Goal: Task Accomplishment & Management: Manage account settings

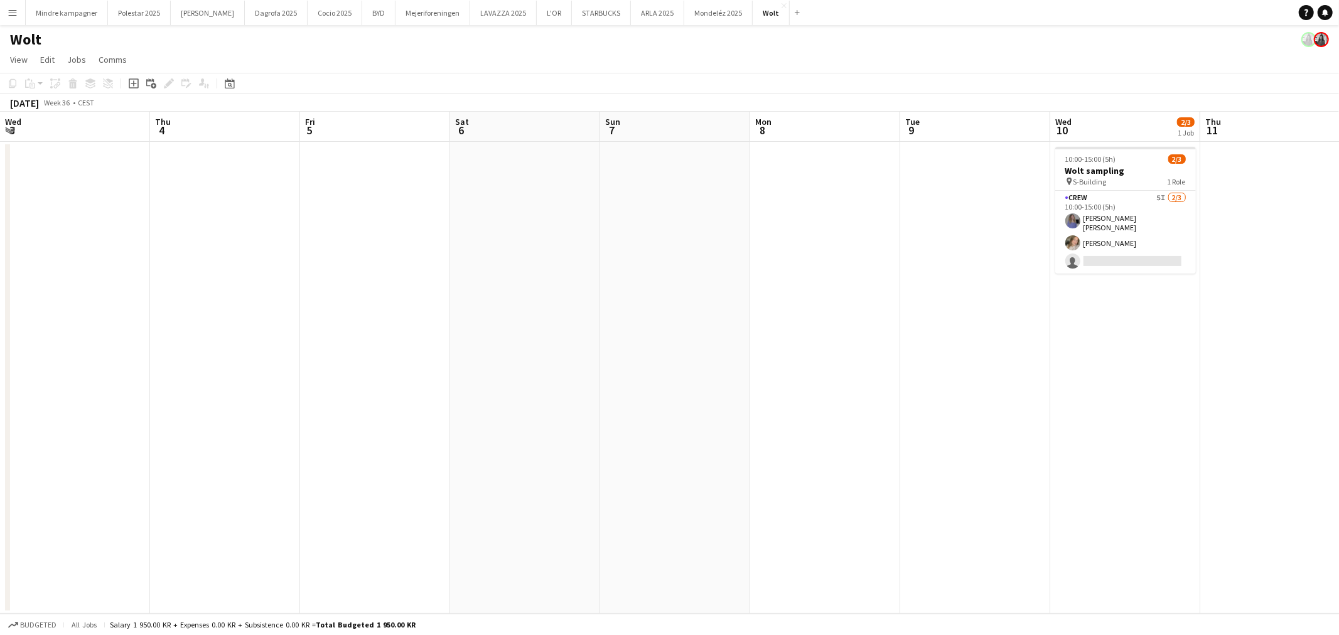
scroll to position [0, 331]
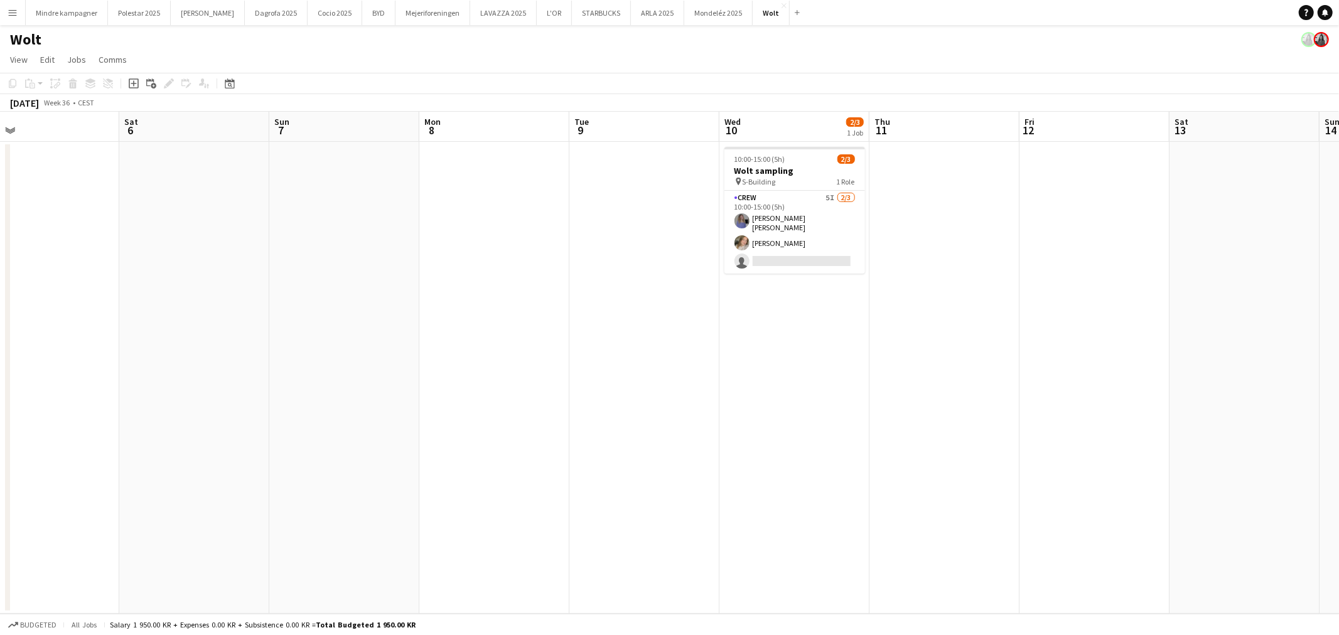
click at [21, 13] on button "Menu" at bounding box center [12, 12] width 25 height 25
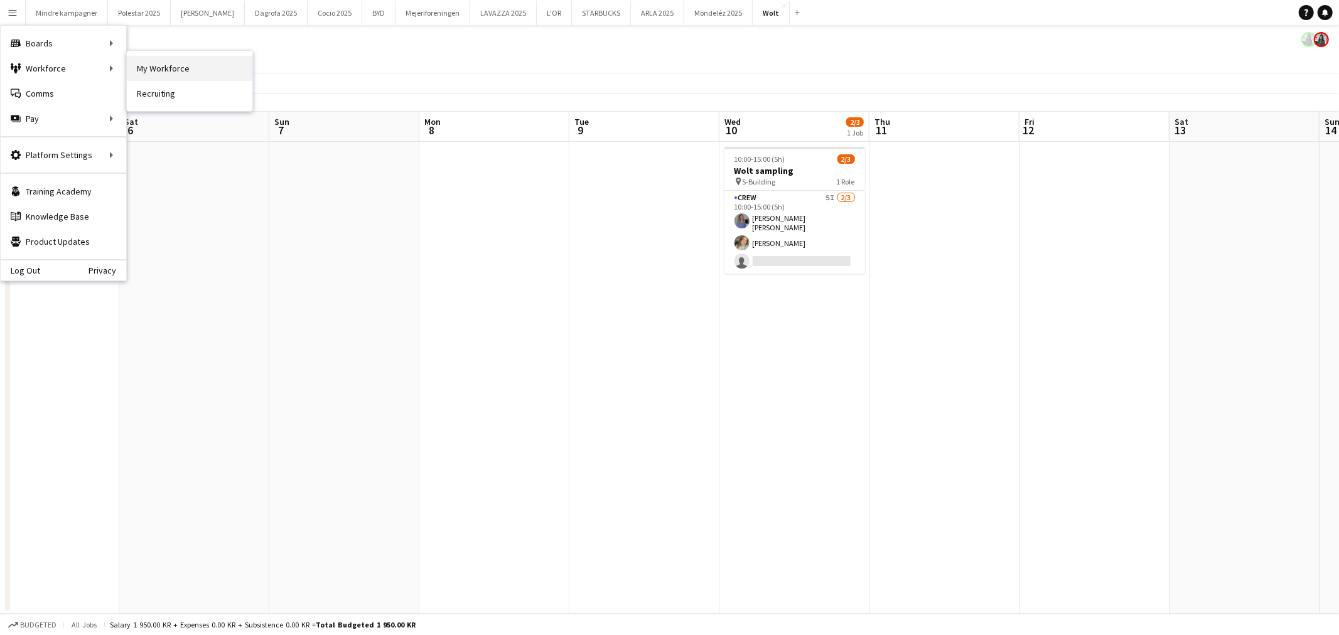
click at [161, 67] on link "My Workforce" at bounding box center [190, 68] width 126 height 25
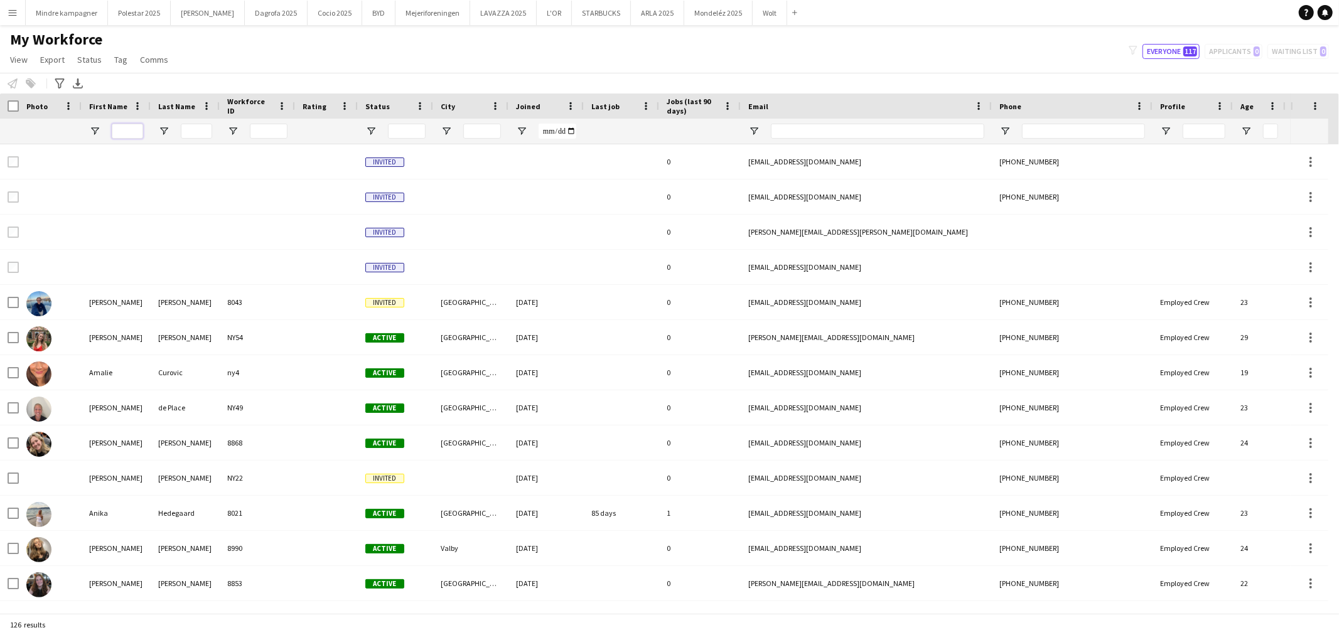
click at [141, 128] on input "First Name Filter Input" at bounding box center [127, 131] width 31 height 15
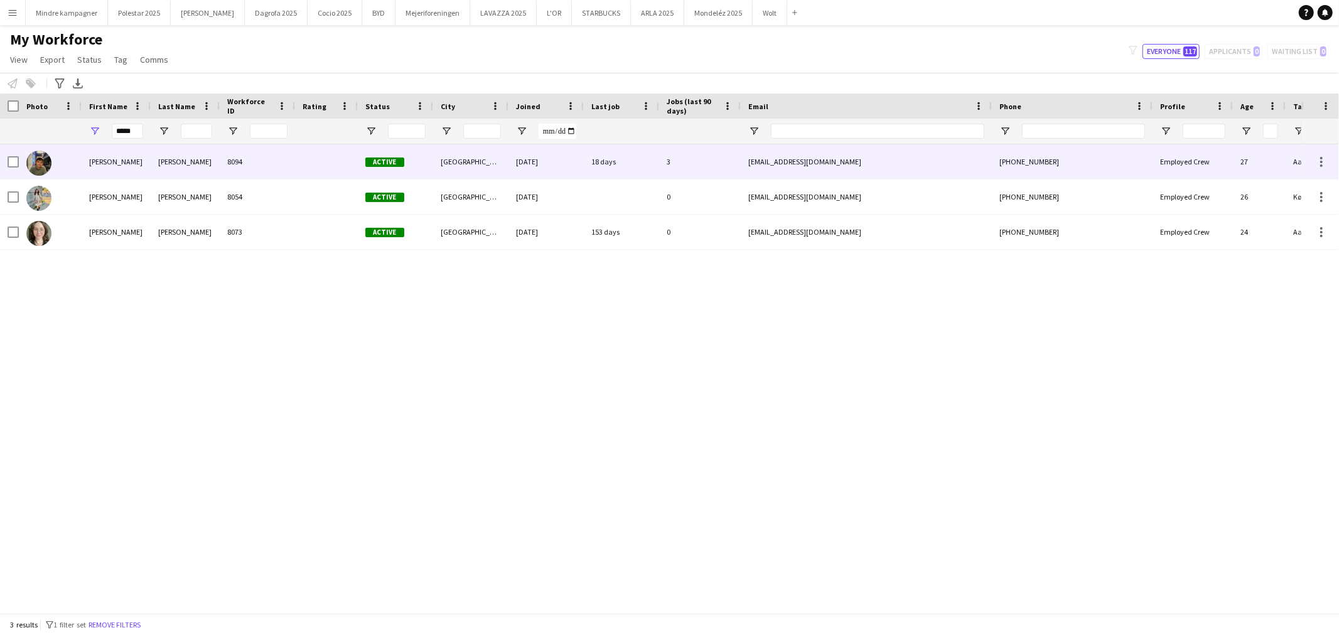
click at [209, 166] on div "[PERSON_NAME]" at bounding box center [185, 161] width 69 height 35
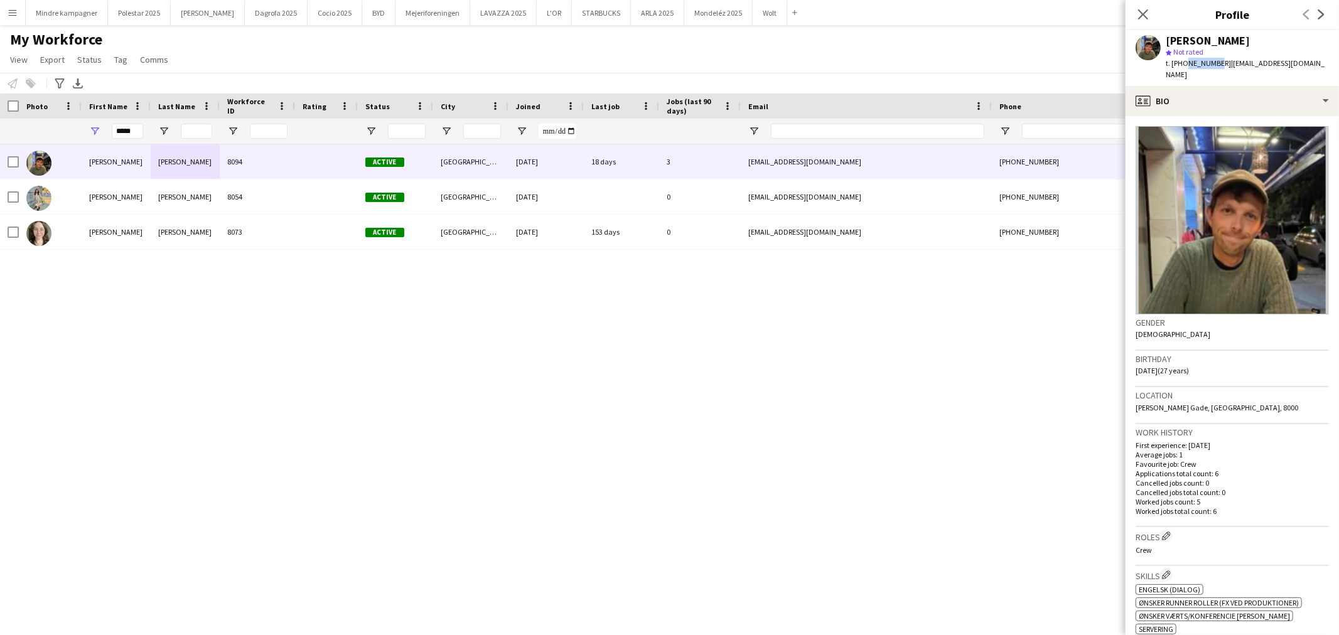
drag, startPoint x: 1212, startPoint y: 61, endPoint x: 1183, endPoint y: 65, distance: 29.1
click at [1183, 65] on span "t. [PHONE_NUMBER]" at bounding box center [1198, 62] width 65 height 9
copy span "20455092"
click at [134, 130] on input "*****" at bounding box center [127, 131] width 31 height 15
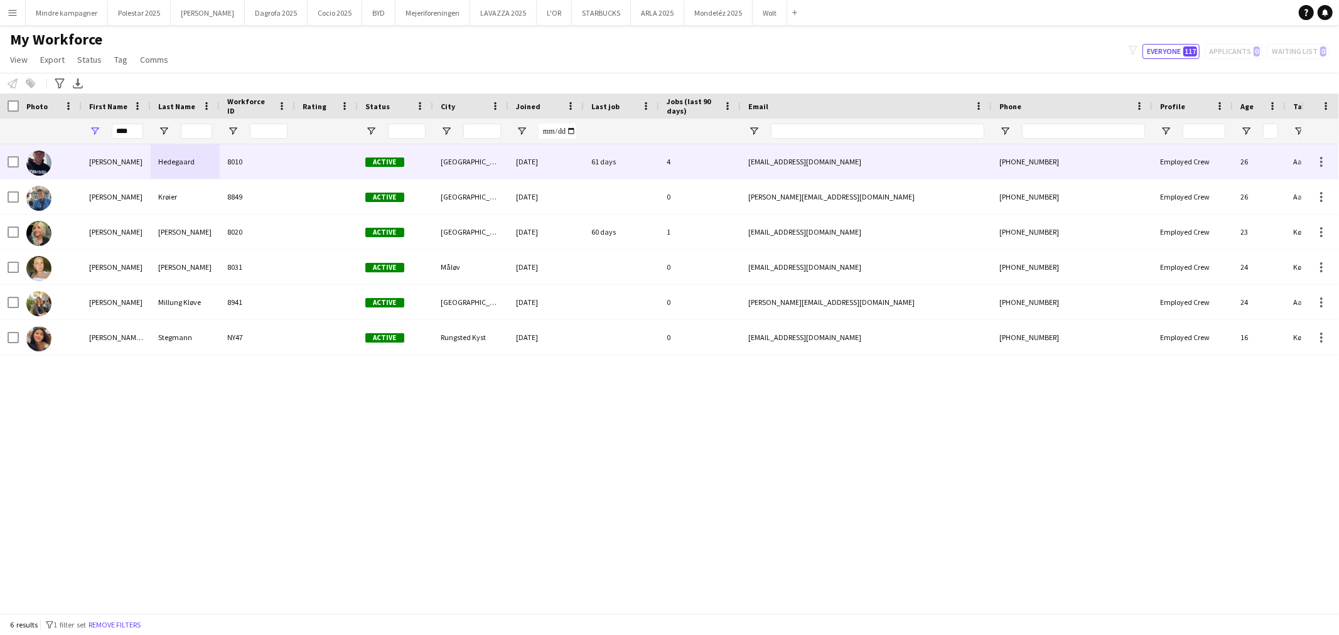
click at [145, 161] on div "[PERSON_NAME]" at bounding box center [116, 161] width 69 height 35
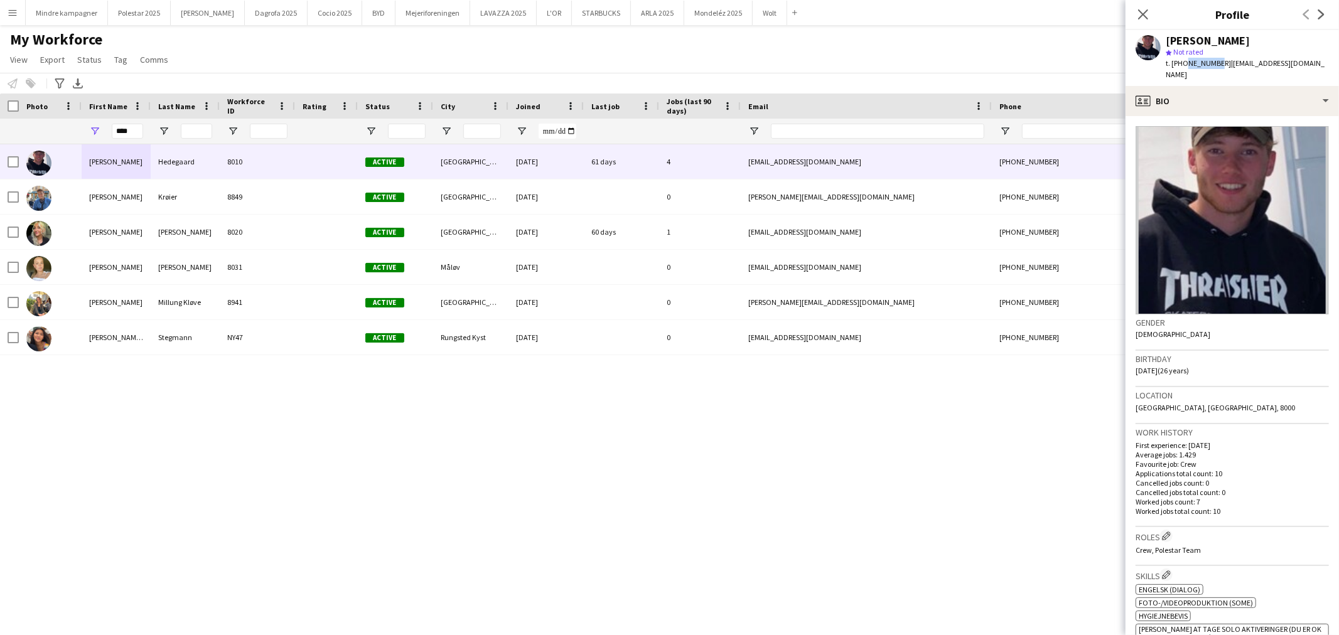
drag, startPoint x: 1213, startPoint y: 61, endPoint x: 1184, endPoint y: 69, distance: 30.6
click at [1184, 69] on div "t. [PHONE_NUMBER] | [EMAIL_ADDRESS][DOMAIN_NAME]" at bounding box center [1247, 69] width 163 height 23
copy span "29933546"
click at [134, 133] on input "****" at bounding box center [127, 131] width 31 height 15
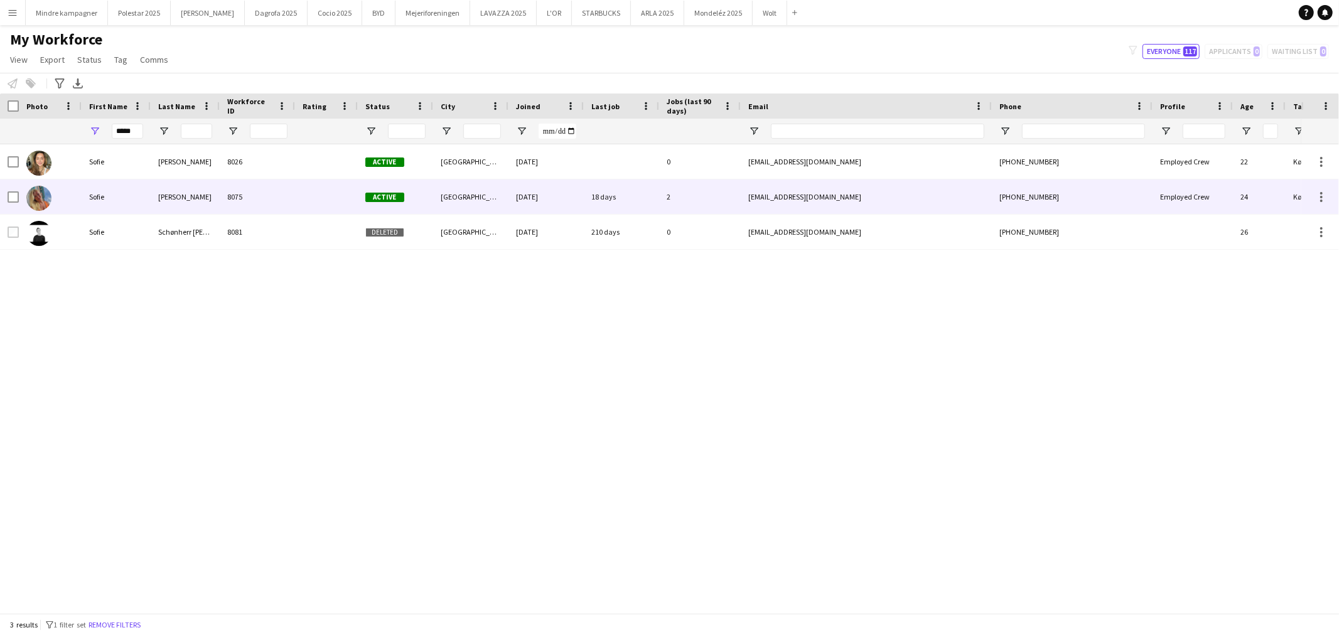
click at [134, 201] on div "Sofie" at bounding box center [116, 197] width 69 height 35
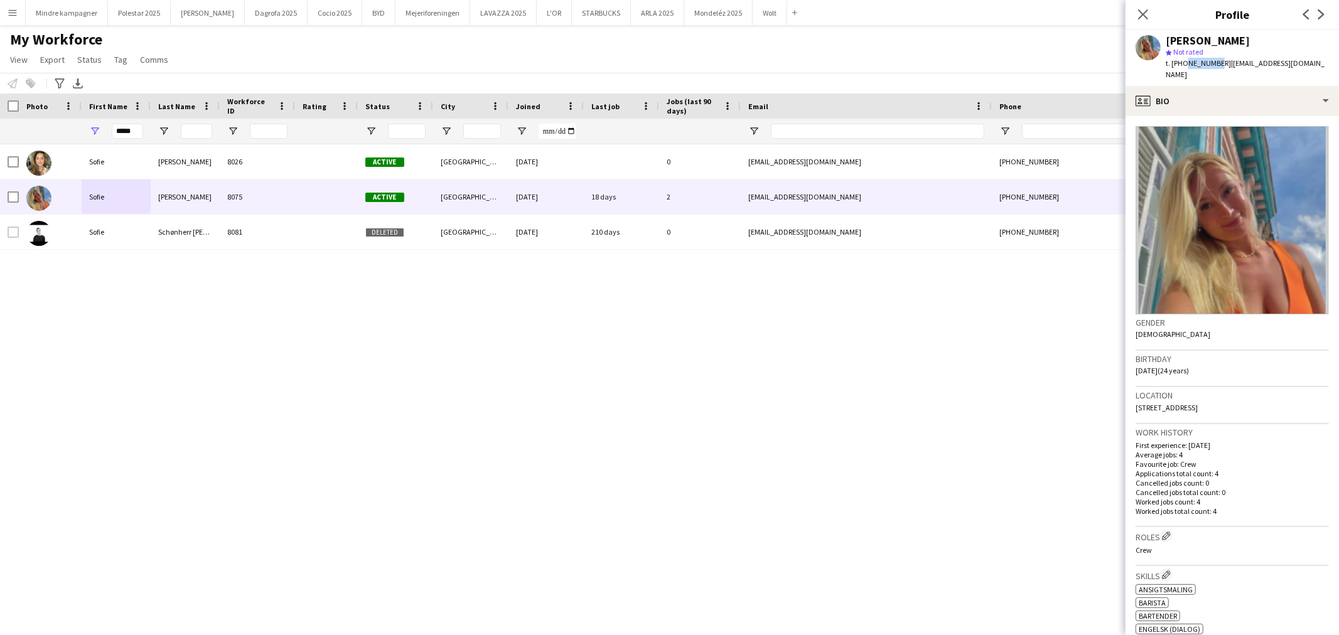
drag, startPoint x: 1212, startPoint y: 63, endPoint x: 1183, endPoint y: 68, distance: 29.9
click at [1183, 68] on div "t. [PHONE_NUMBER] | [EMAIL_ADDRESS][DOMAIN_NAME]" at bounding box center [1247, 69] width 163 height 23
copy span "42400846"
click at [129, 131] on input "*****" at bounding box center [127, 131] width 31 height 15
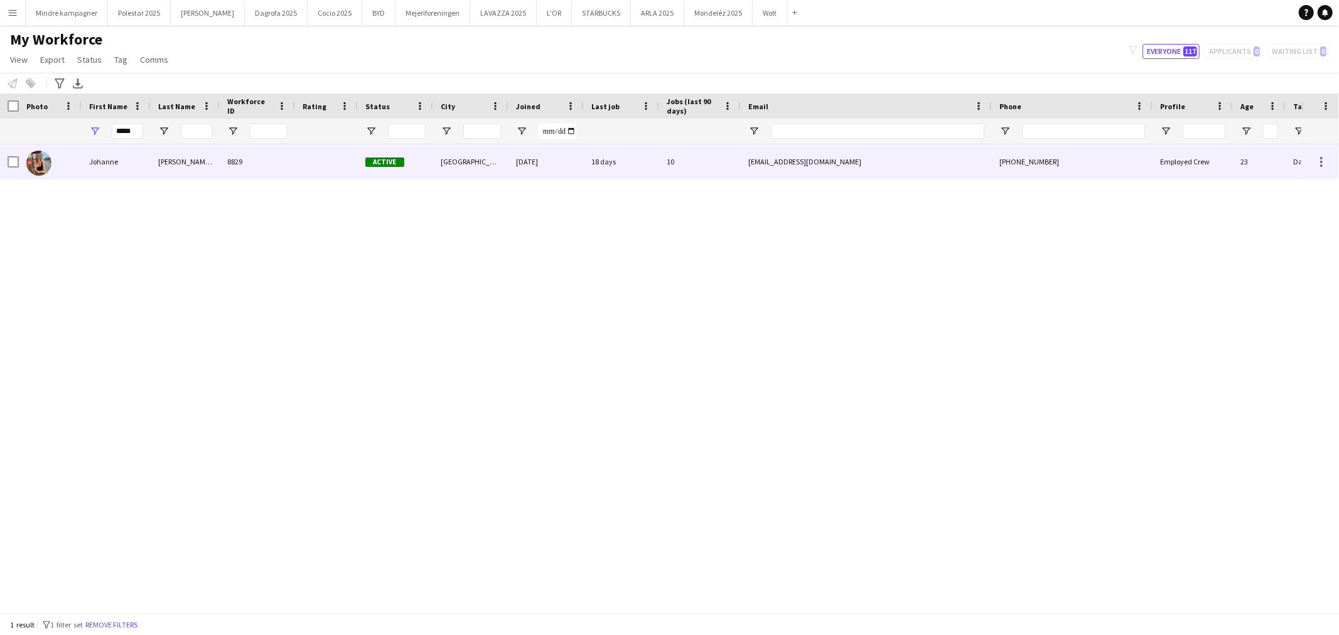
click at [136, 162] on div "Johanne" at bounding box center [116, 161] width 69 height 35
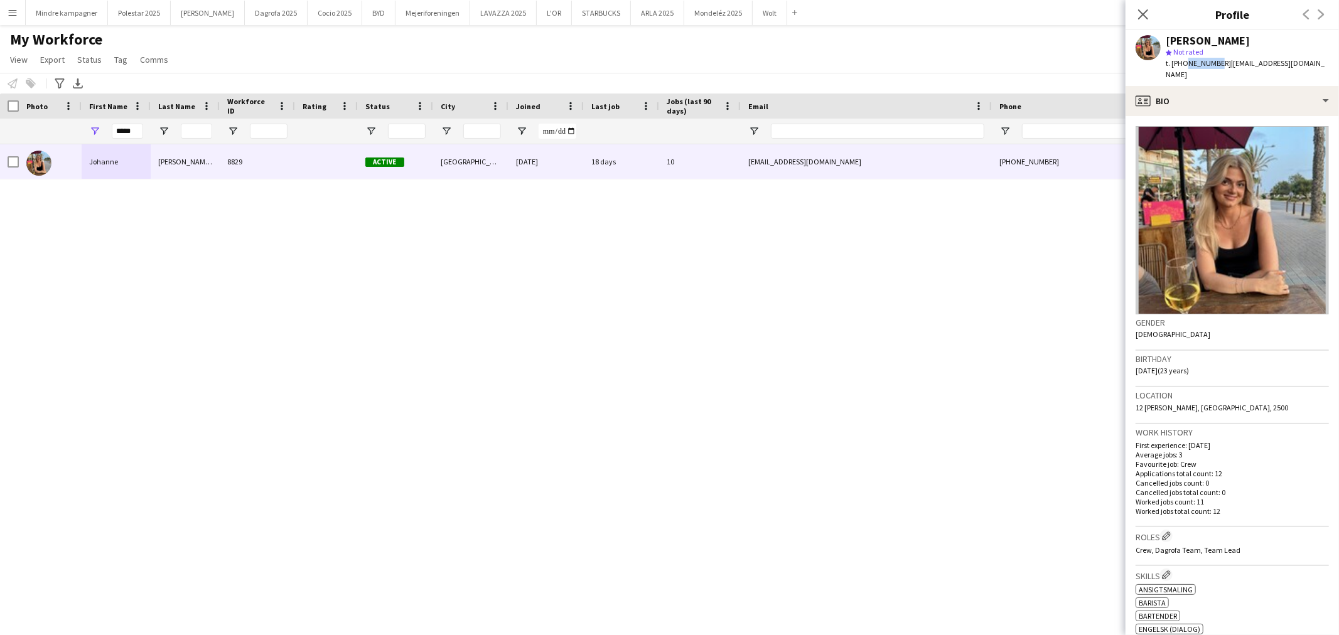
drag, startPoint x: 1213, startPoint y: 63, endPoint x: 1183, endPoint y: 63, distance: 30.1
click at [1183, 63] on span "t. [PHONE_NUMBER]" at bounding box center [1198, 62] width 65 height 9
copy span "23928469"
click at [135, 133] on input "*****" at bounding box center [127, 131] width 31 height 15
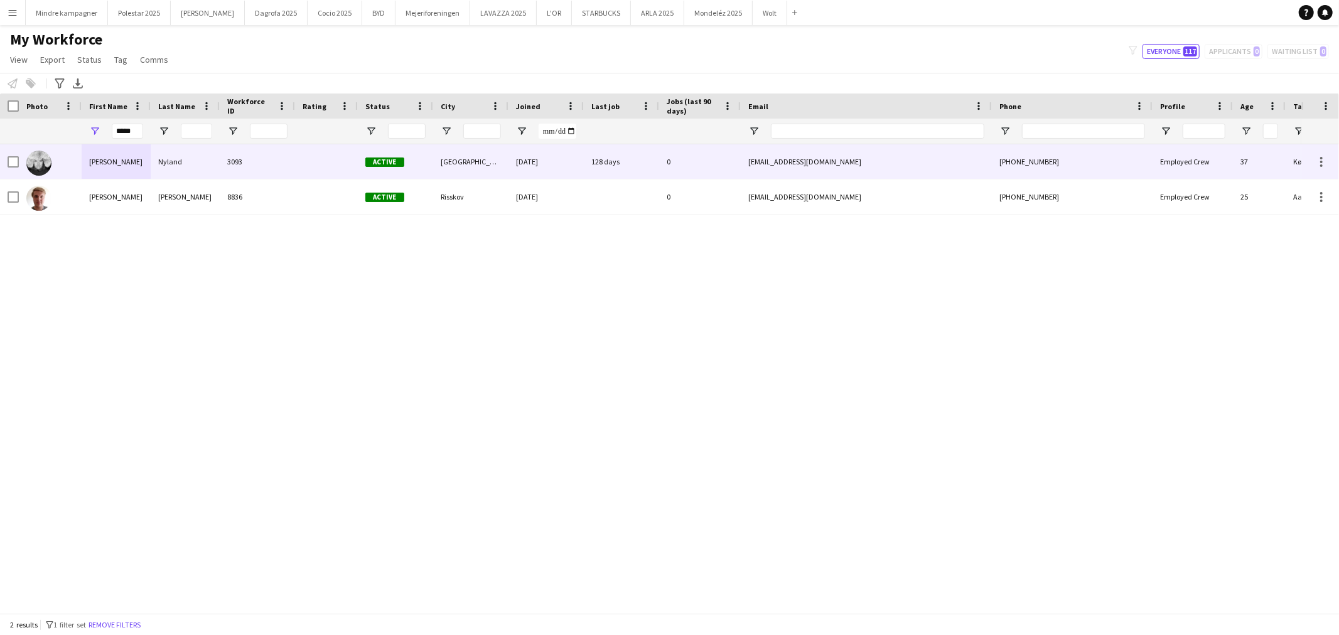
click at [124, 166] on div "[PERSON_NAME]" at bounding box center [116, 161] width 69 height 35
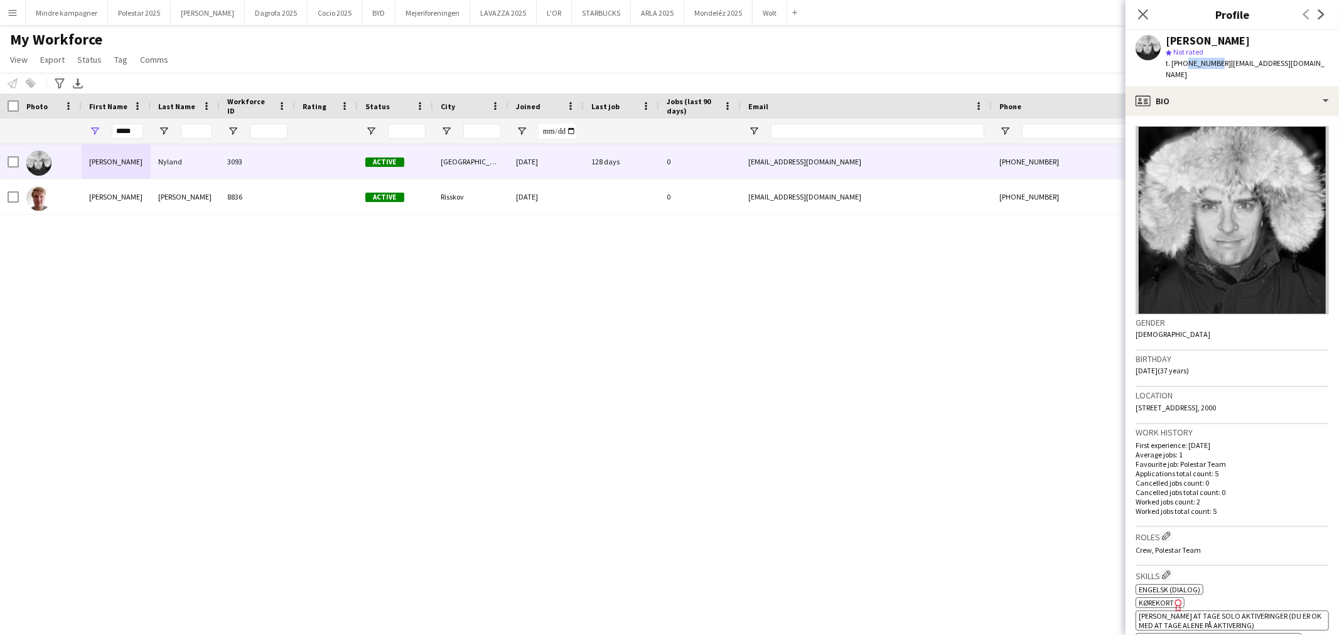
drag, startPoint x: 1213, startPoint y: 59, endPoint x: 1184, endPoint y: 62, distance: 29.6
click at [1184, 62] on span "t. [PHONE_NUMBER]" at bounding box center [1198, 62] width 65 height 9
copy span "60229528"
click at [138, 129] on input "*****" at bounding box center [127, 131] width 31 height 15
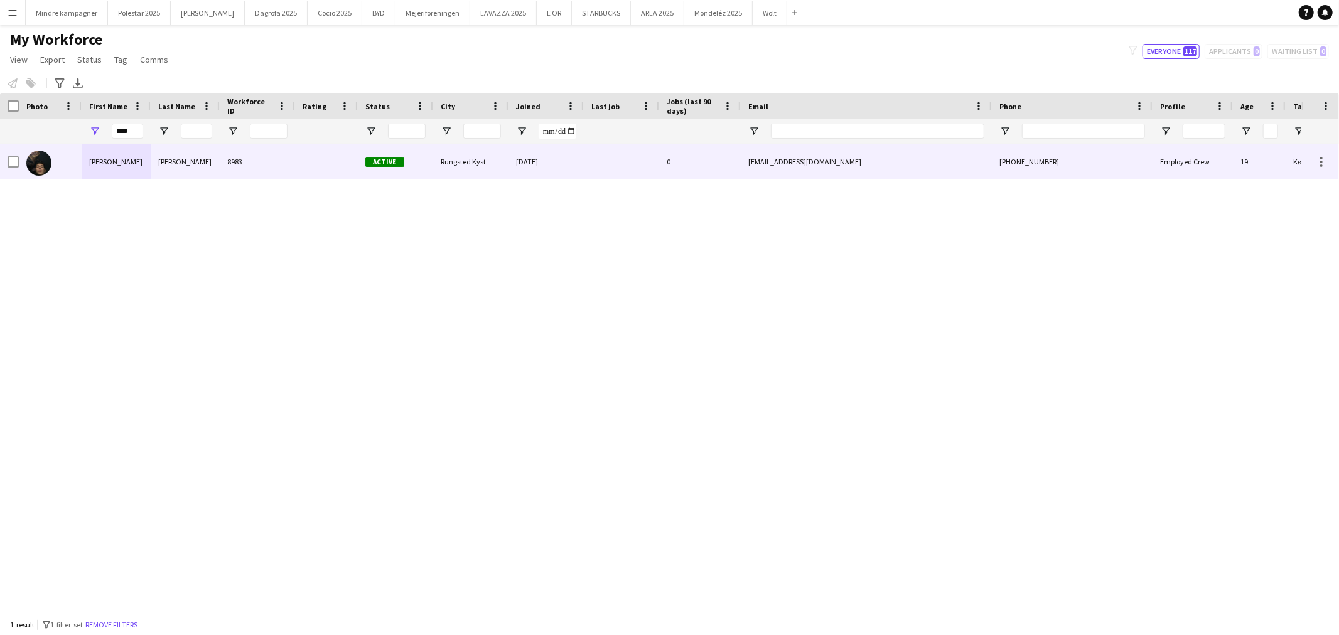
click at [120, 165] on div "[PERSON_NAME]" at bounding box center [116, 161] width 69 height 35
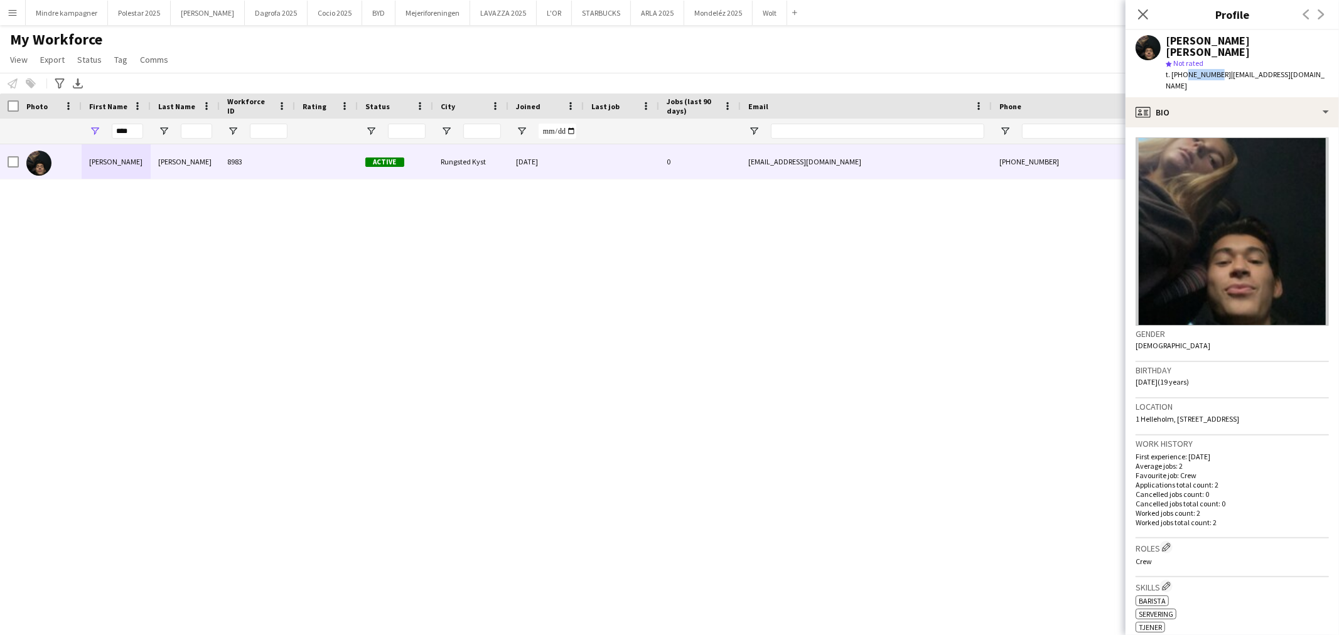
drag, startPoint x: 1213, startPoint y: 62, endPoint x: 1184, endPoint y: 67, distance: 29.3
click at [1184, 70] on span "t. [PHONE_NUMBER]" at bounding box center [1198, 74] width 65 height 9
copy span "21494165"
click at [121, 134] on input "****" at bounding box center [127, 131] width 31 height 15
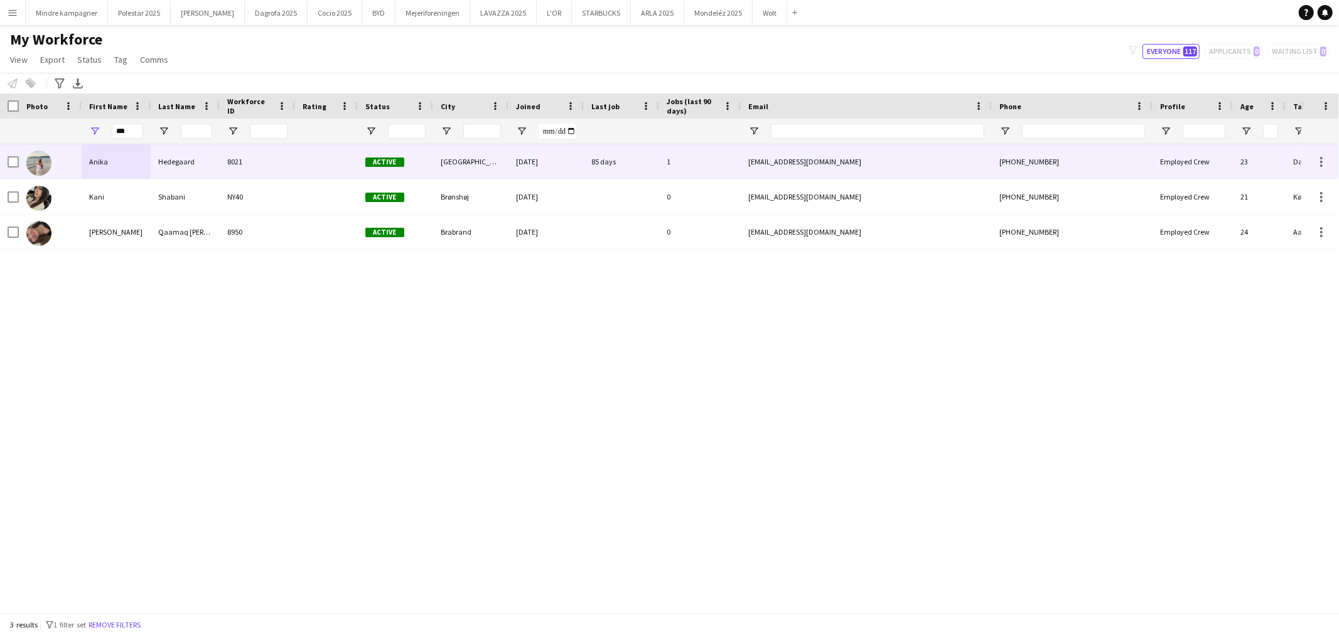
click at [129, 164] on div "Anika" at bounding box center [116, 161] width 69 height 35
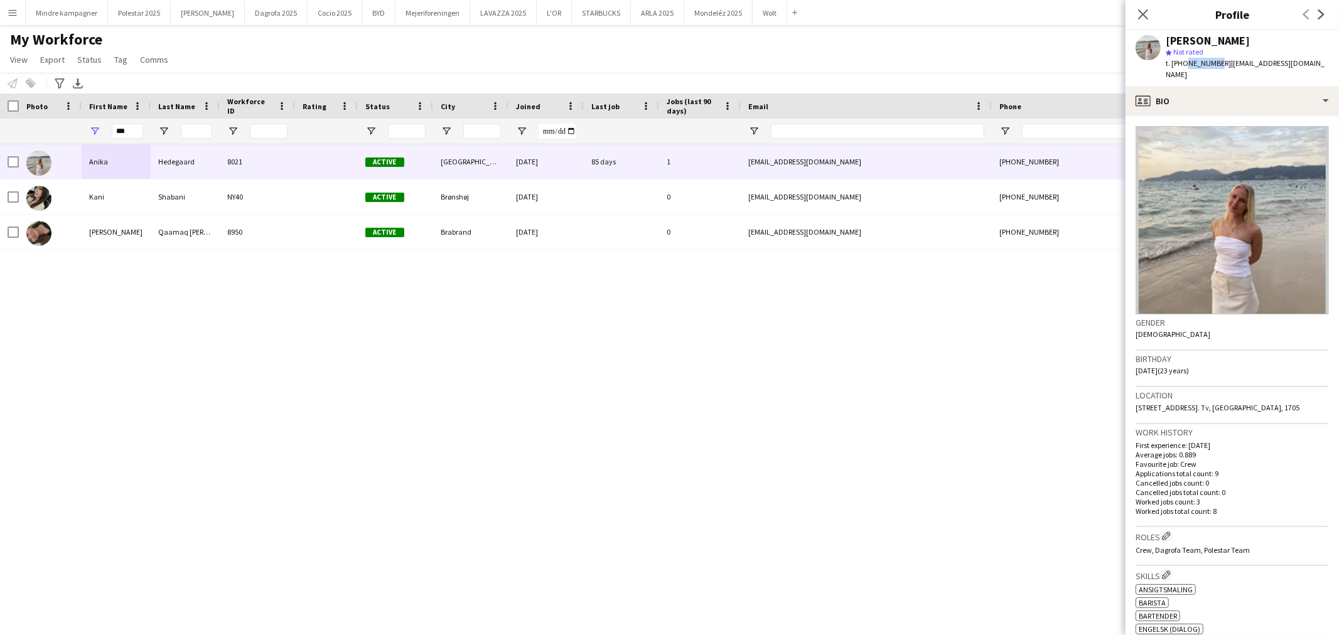
drag, startPoint x: 1212, startPoint y: 64, endPoint x: 1183, endPoint y: 67, distance: 29.6
click at [1183, 67] on span "t. [PHONE_NUMBER]" at bounding box center [1198, 62] width 65 height 9
copy span "61723546"
click at [129, 132] on input "***" at bounding box center [127, 131] width 31 height 15
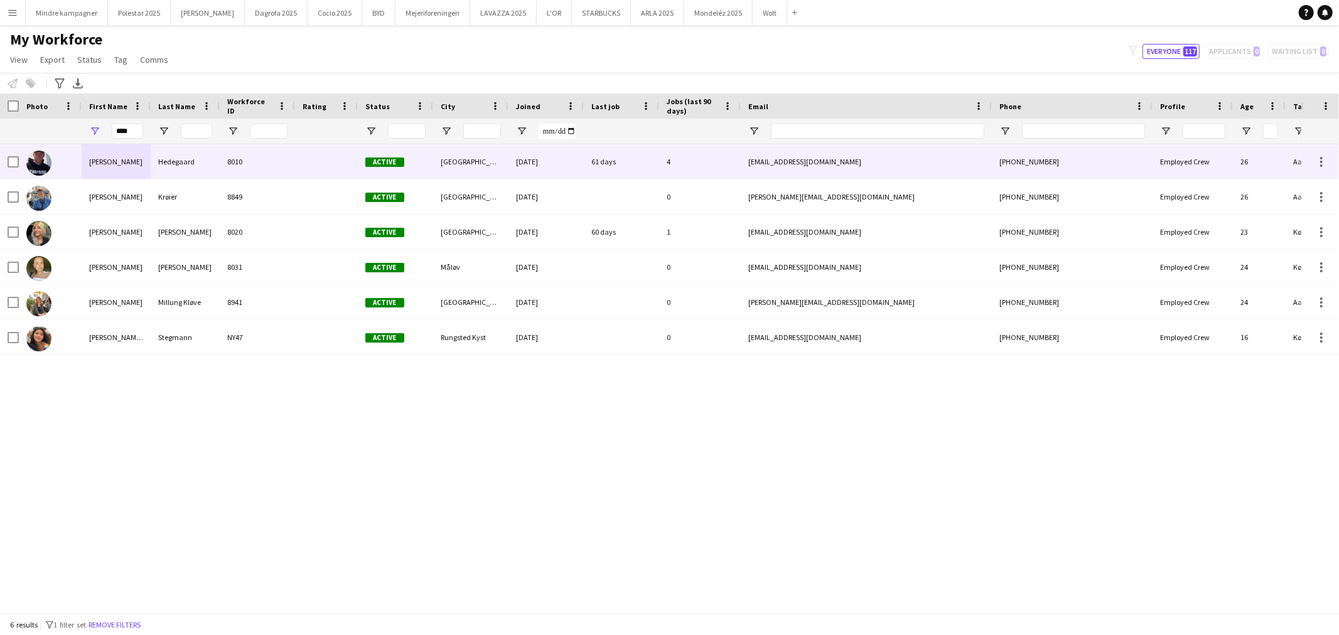
click at [127, 160] on div "[PERSON_NAME]" at bounding box center [116, 161] width 69 height 35
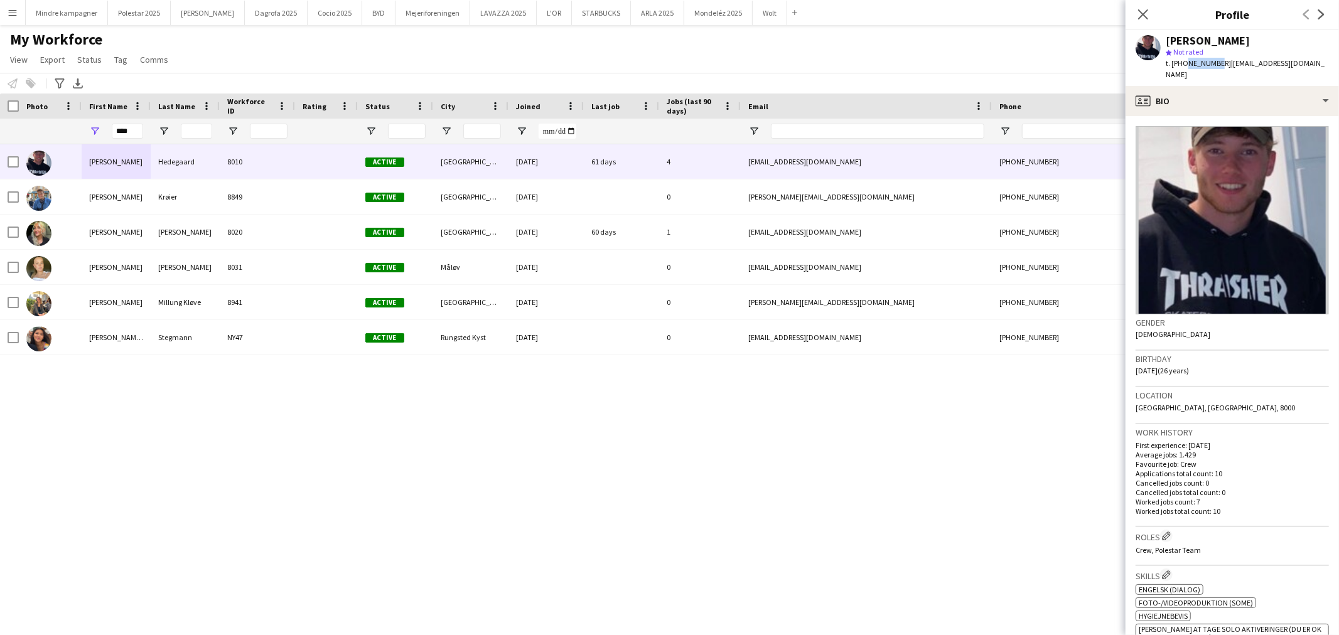
drag, startPoint x: 1213, startPoint y: 63, endPoint x: 1183, endPoint y: 70, distance: 30.9
click at [1183, 70] on div "[PERSON_NAME] star Not rated t. [PHONE_NUMBER] | [EMAIL_ADDRESS][DOMAIN_NAME]" at bounding box center [1232, 58] width 213 height 56
copy span "29933546"
click at [126, 132] on input "****" at bounding box center [127, 131] width 31 height 15
click at [126, 131] on input "****" at bounding box center [127, 131] width 31 height 15
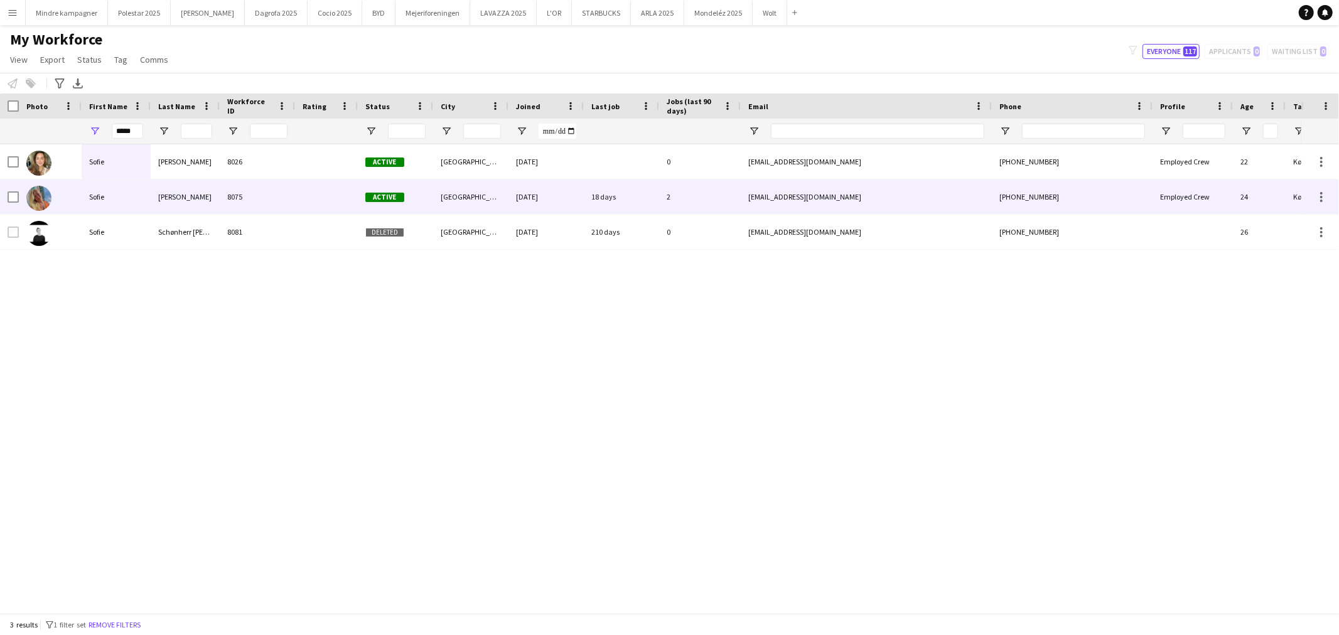
click at [167, 209] on div "[PERSON_NAME]" at bounding box center [185, 197] width 69 height 35
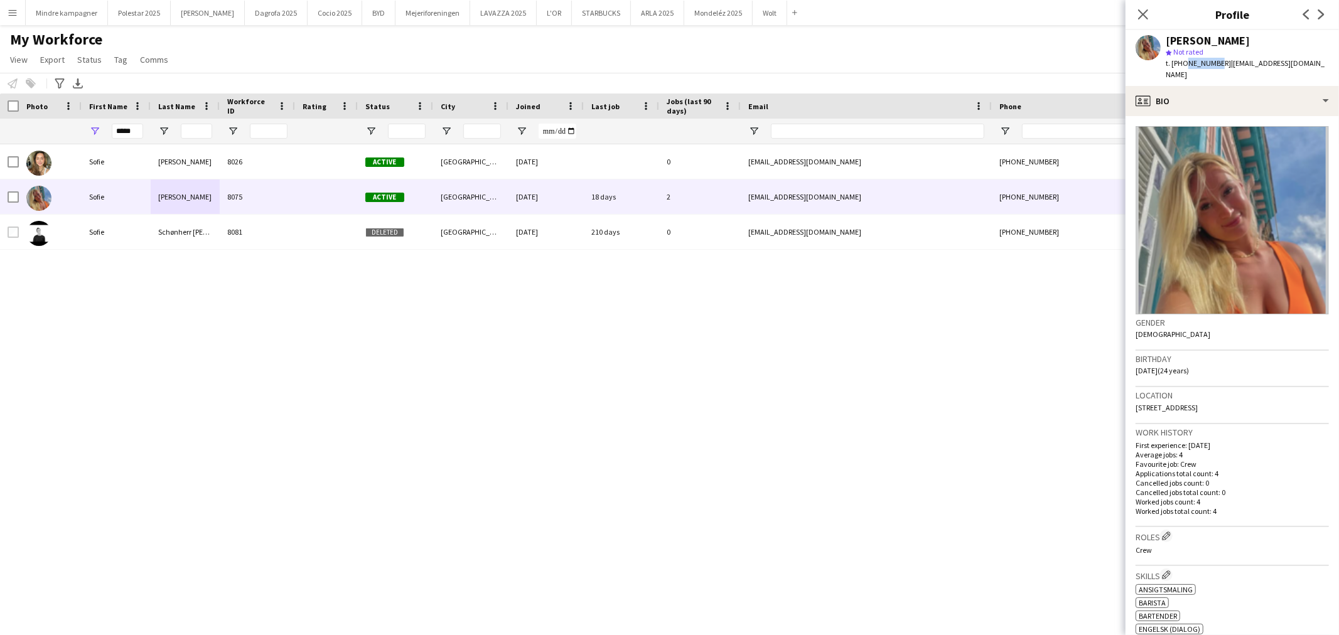
drag, startPoint x: 1213, startPoint y: 64, endPoint x: 1182, endPoint y: 72, distance: 32.3
click at [1182, 72] on div "[PERSON_NAME] [PERSON_NAME] star Not rated t. [PHONE_NUMBER] | [EMAIL_ADDRESS][…" at bounding box center [1232, 58] width 213 height 56
copy span "42400846"
click at [141, 127] on input "*****" at bounding box center [127, 131] width 31 height 15
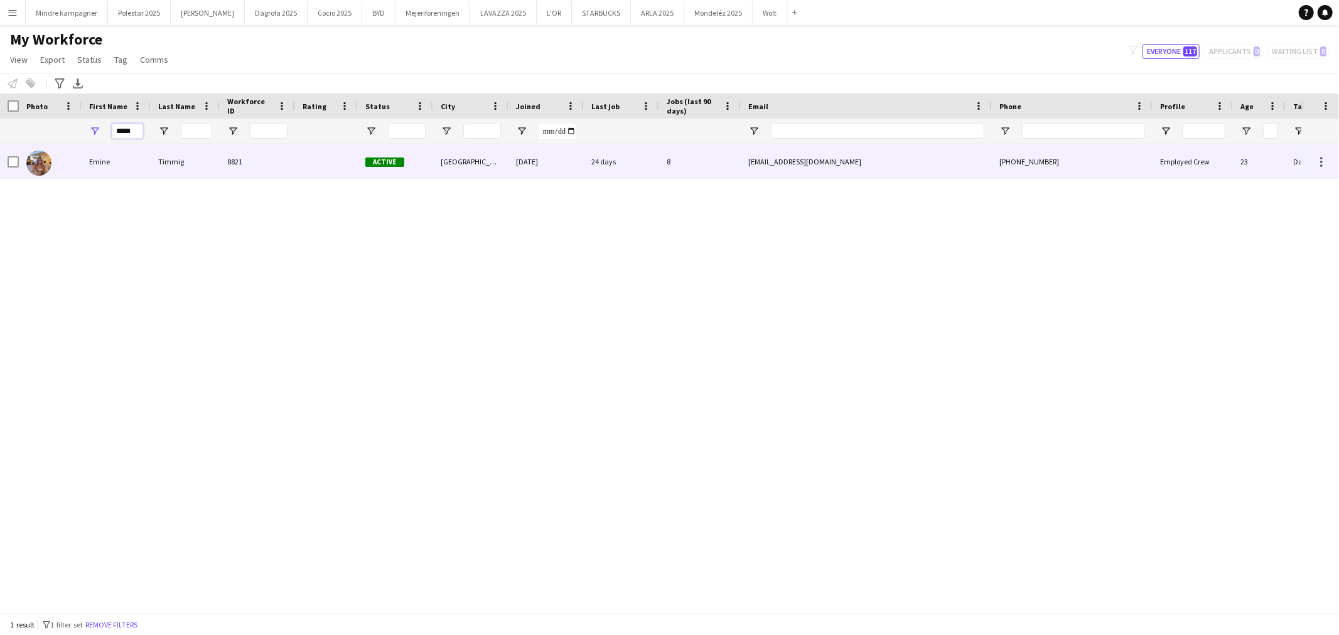
type input "*****"
click at [141, 160] on div "Emine" at bounding box center [116, 161] width 69 height 35
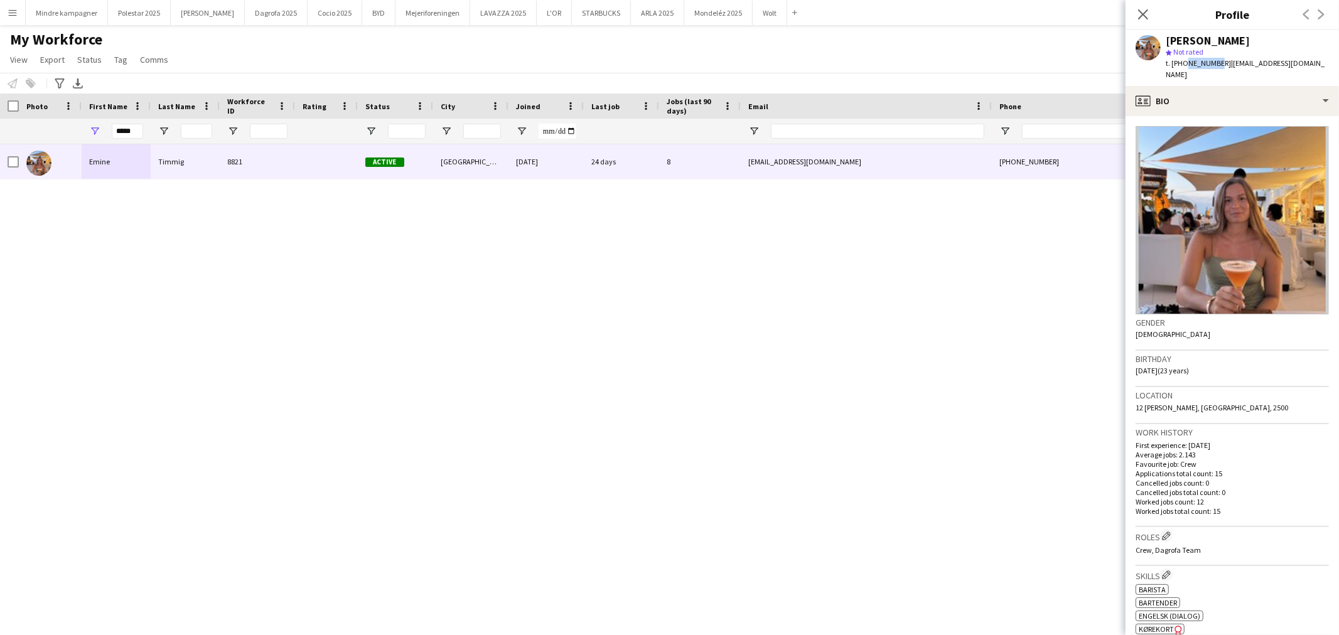
drag, startPoint x: 1213, startPoint y: 65, endPoint x: 1182, endPoint y: 65, distance: 30.8
click at [1182, 65] on span "t. [PHONE_NUMBER]" at bounding box center [1198, 62] width 65 height 9
copy span "50513693"
click at [370, 335] on div "[PERSON_NAME] 8821 Active [GEOGRAPHIC_DATA] [DATE] 24 days 8 [EMAIL_ADDRESS][DO…" at bounding box center [650, 373] width 1301 height 458
click at [1146, 11] on icon at bounding box center [1143, 14] width 12 height 12
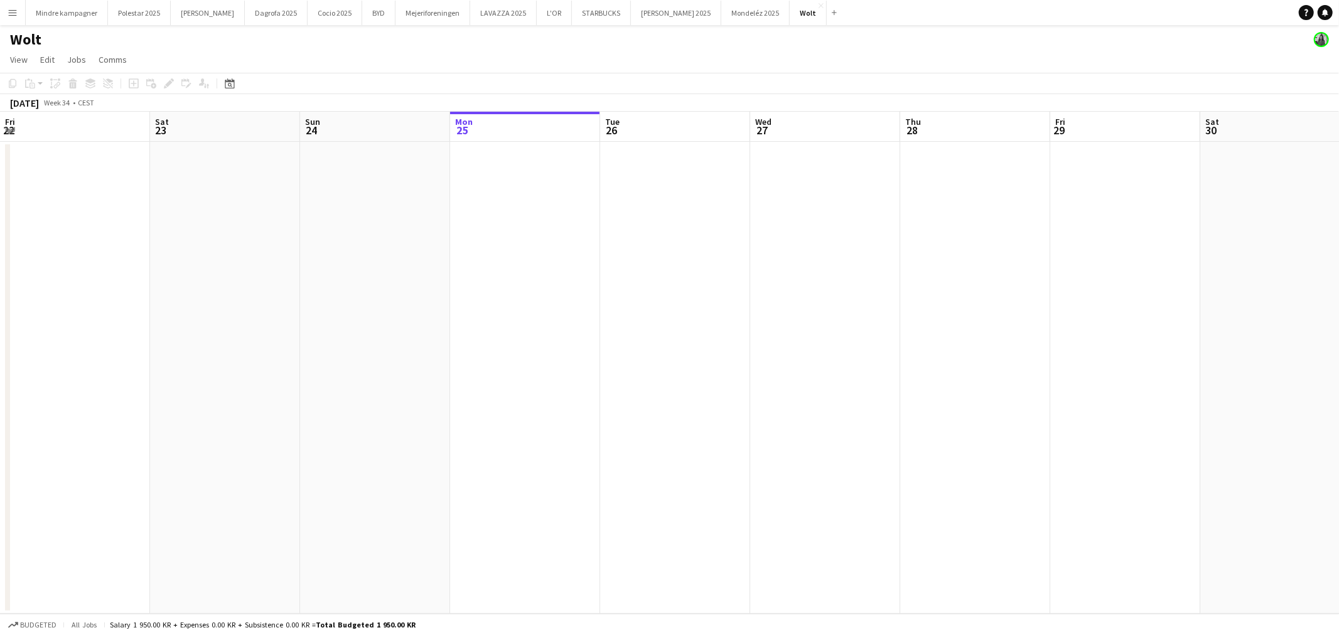
scroll to position [0, 299]
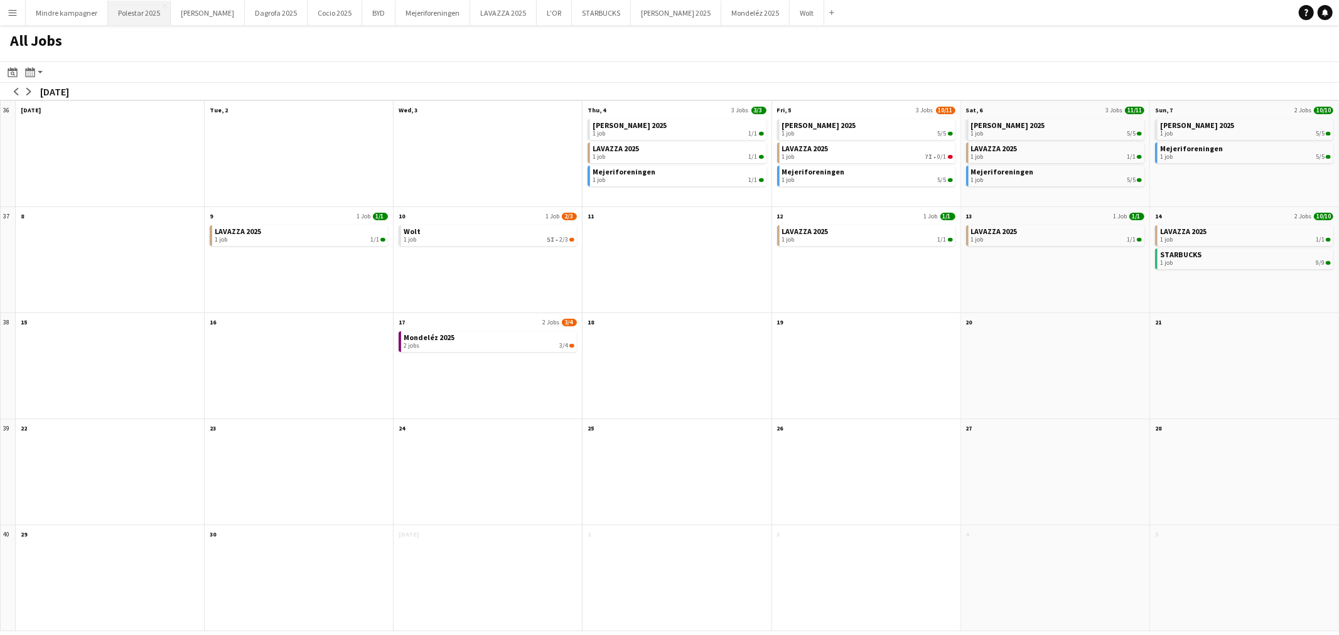
click at [134, 10] on button "Polestar 2025 Close" at bounding box center [139, 13] width 63 height 24
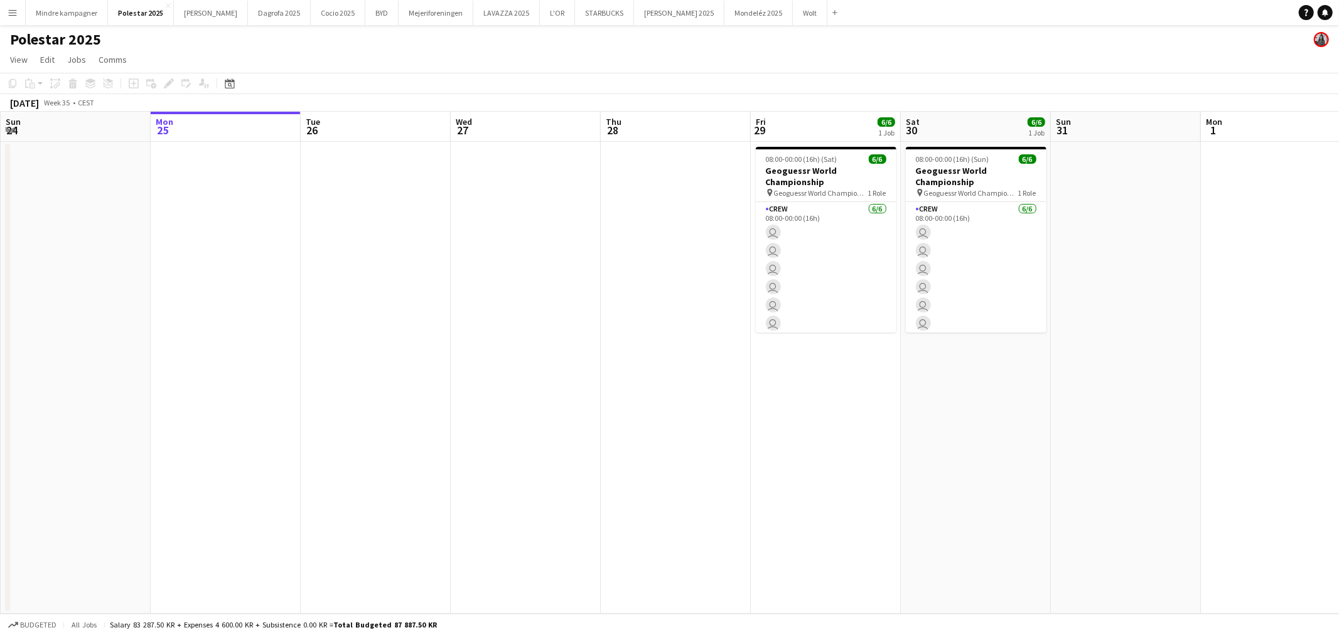
click at [203, 355] on app-calendar-viewport "Fri 22 Sat 23 Sun 24 Mon 25 Tue 26 Wed 27 Thu 28 Fri 29 6/6 1 Job Sat 30 6/6 1 …" at bounding box center [669, 363] width 1339 height 502
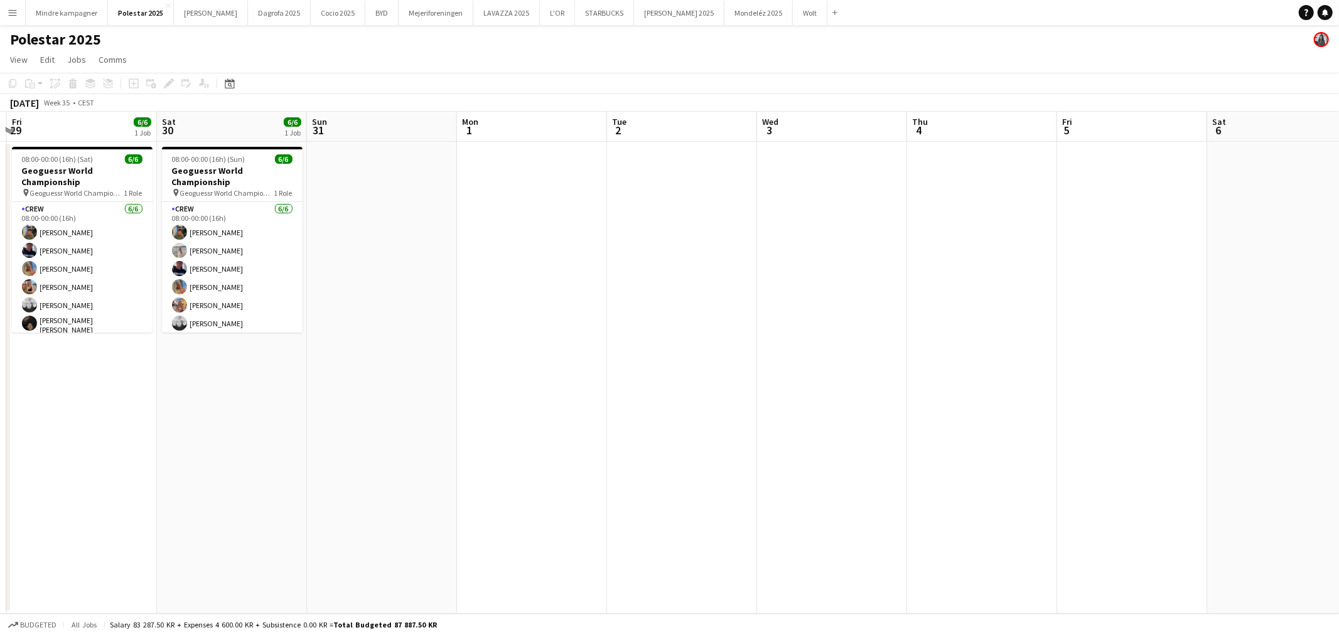
drag, startPoint x: 789, startPoint y: 379, endPoint x: 1032, endPoint y: 333, distance: 247.2
click at [1017, 335] on app-calendar-viewport "Tue 26 Wed 27 Thu 28 Fri 29 6/6 1 Job Sat 30 6/6 1 Job Sun 31 Mon 1 Tue 2 Wed 3…" at bounding box center [669, 363] width 1339 height 502
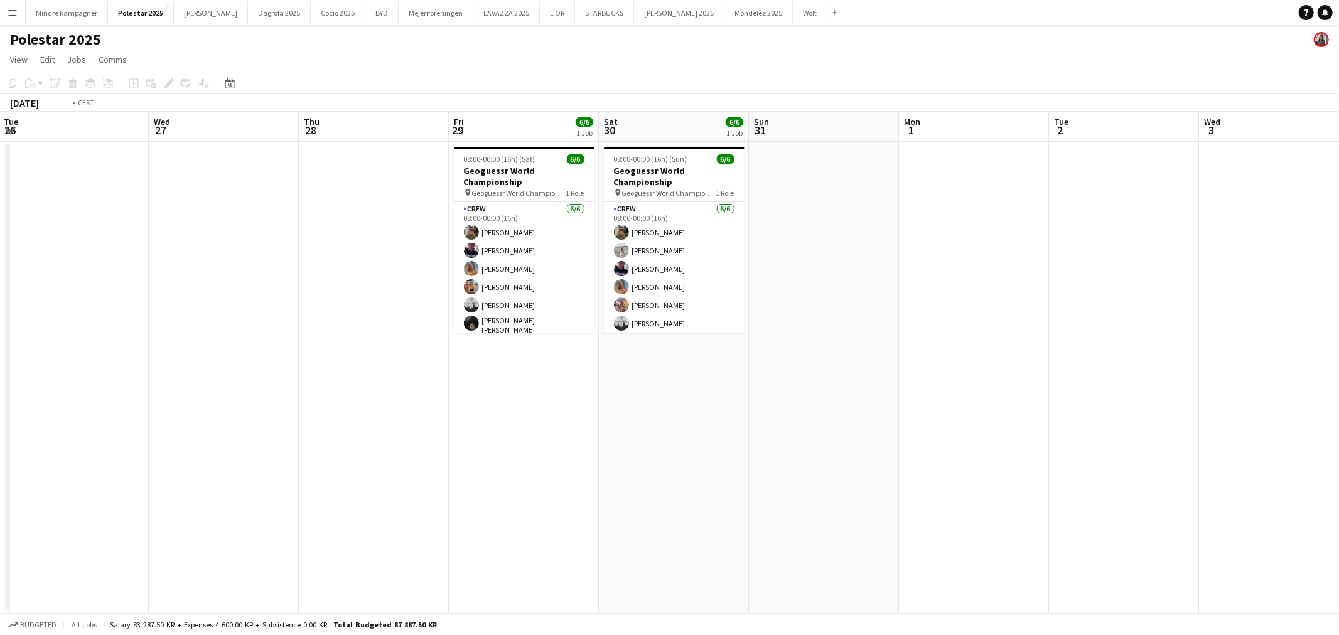
drag, startPoint x: 790, startPoint y: 413, endPoint x: 901, endPoint y: 402, distance: 112.3
click at [900, 402] on app-calendar-viewport "Sun 24 Mon 25 Tue 26 Wed 27 Thu 28 Fri 29 6/6 1 Job Sat 30 6/6 1 Job Sun 31 Mon…" at bounding box center [669, 363] width 1339 height 502
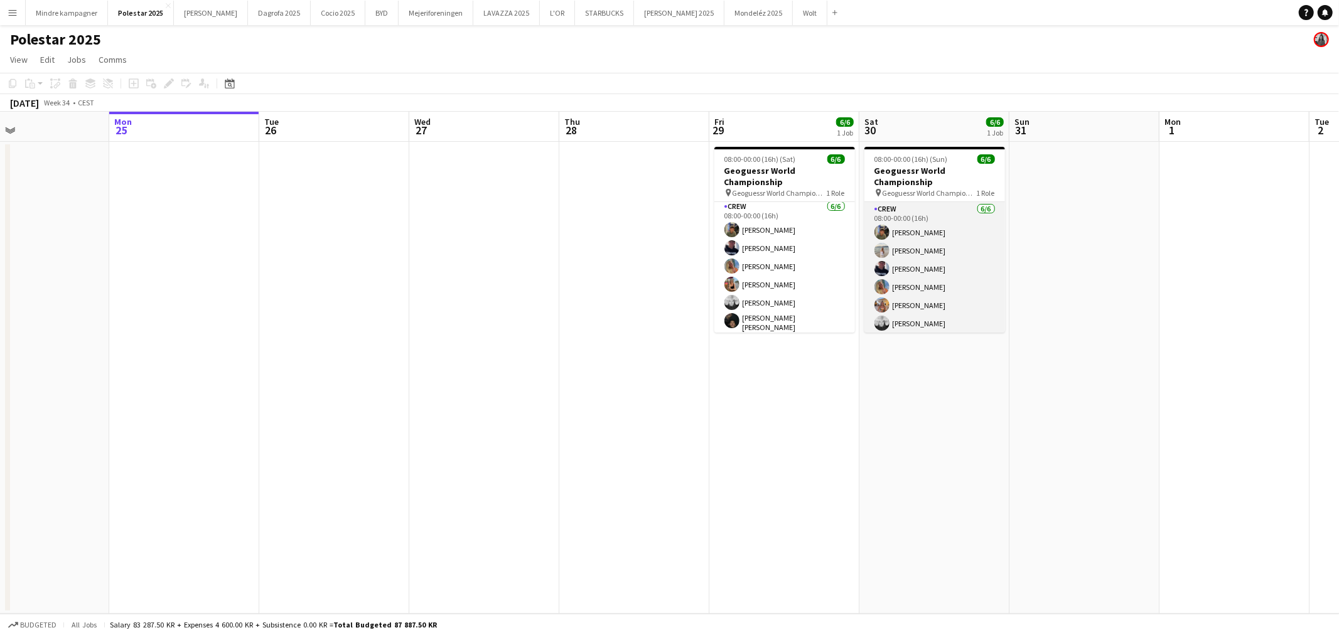
scroll to position [3, 0]
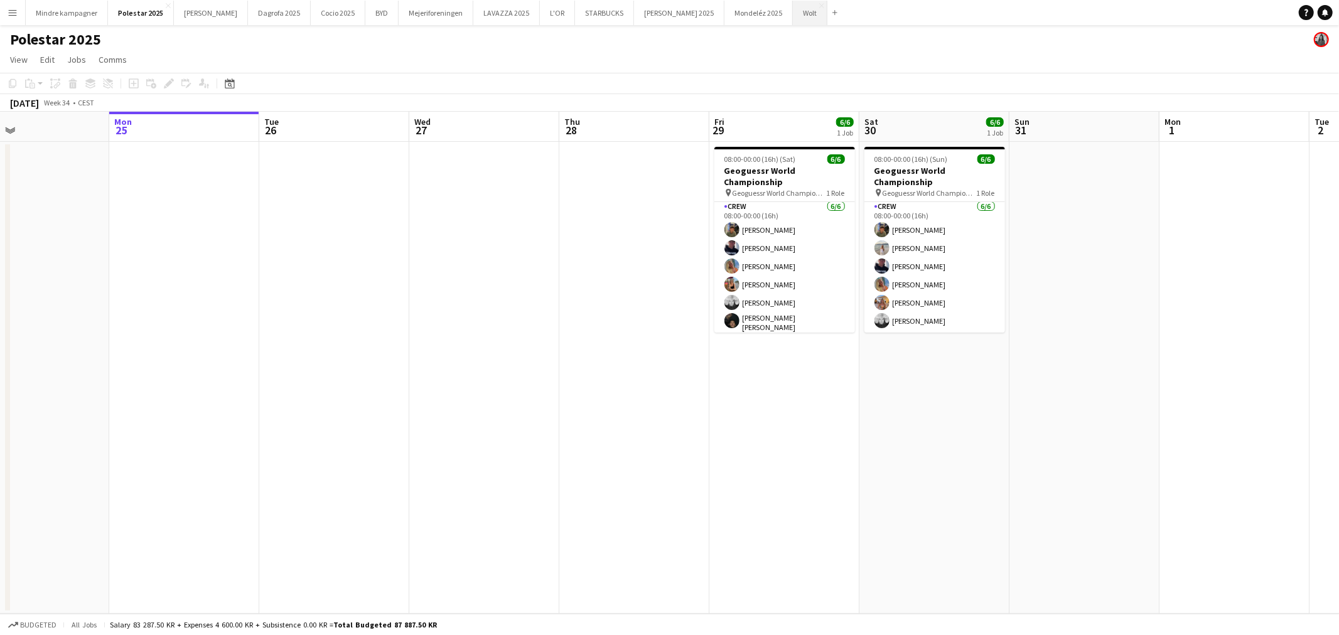
click at [793, 13] on button "Wolt Close" at bounding box center [810, 13] width 35 height 24
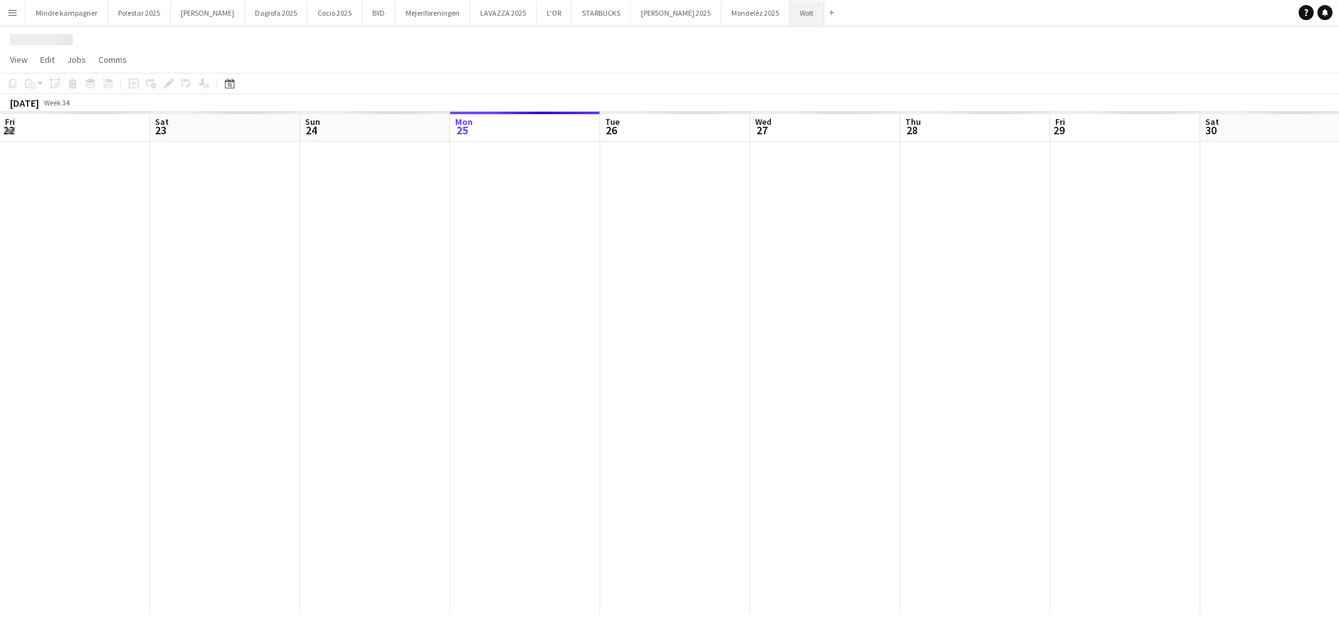
scroll to position [0, 299]
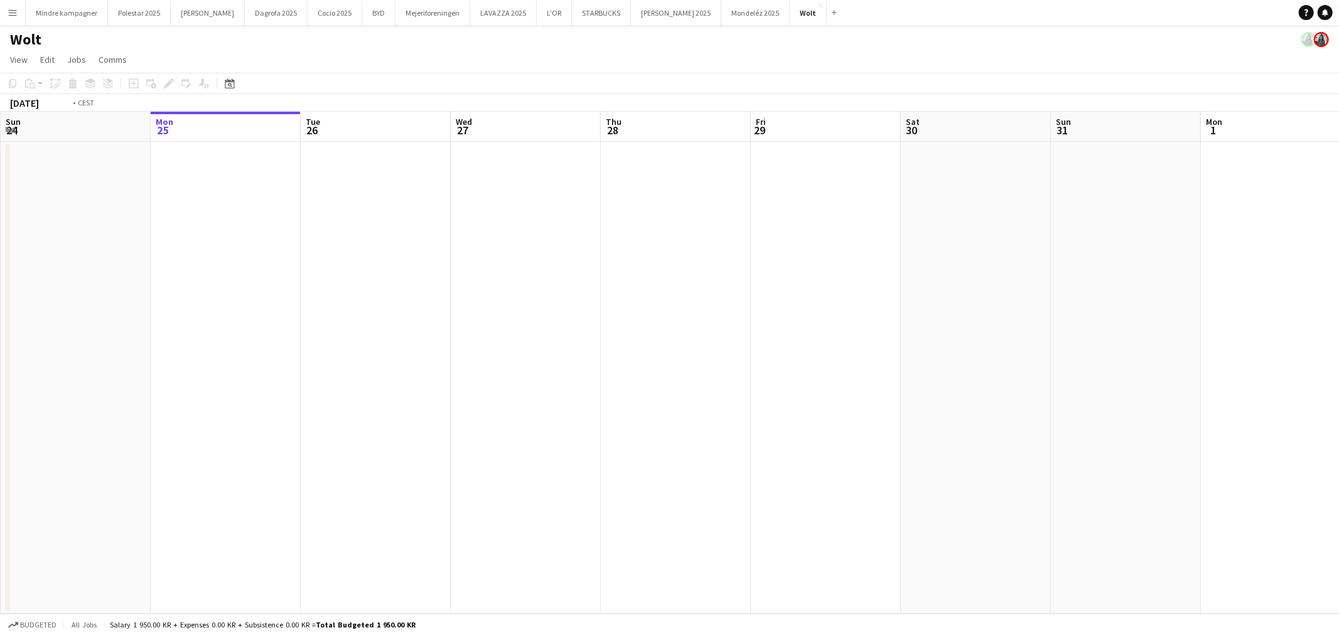
drag, startPoint x: 446, startPoint y: 392, endPoint x: 136, endPoint y: 415, distance: 311.0
click at [195, 415] on app-calendar-viewport "Fri 22 Sat 23 Sun 24 Mon 25 Tue 26 Wed 27 Thu 28 Fri 29 Sat 30 Sun 31 Mon 1 Tue…" at bounding box center [669, 363] width 1339 height 502
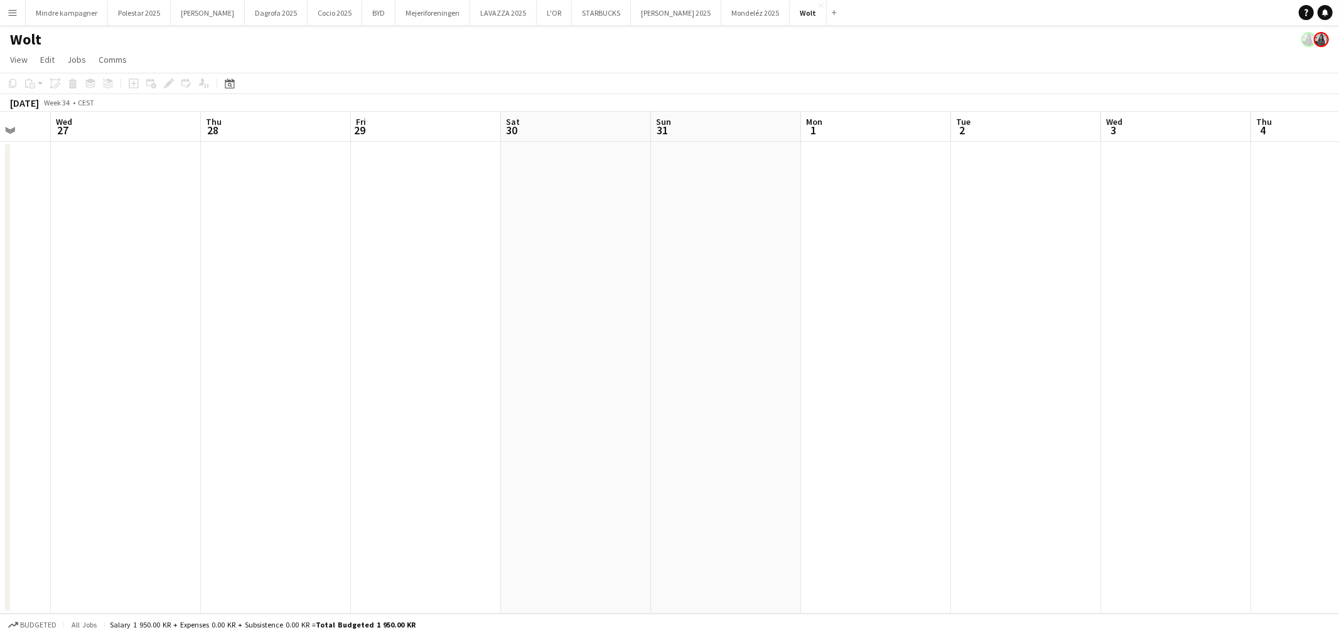
drag, startPoint x: 881, startPoint y: 394, endPoint x: 545, endPoint y: 397, distance: 336.5
click at [591, 397] on app-calendar-viewport "Sun 24 Mon 25 Tue 26 Wed 27 Thu 28 Fri 29 Sat 30 Sun 31 Mon 1 Tue 2 Wed 3 Thu 4…" at bounding box center [669, 363] width 1339 height 502
drag, startPoint x: 1089, startPoint y: 402, endPoint x: 437, endPoint y: 413, distance: 651.7
click at [437, 413] on app-calendar-viewport "Tue 26 Wed 27 Thu 28 Fri 29 Sat 30 Sun 31 Mon 1 Tue 2 Wed 3 Thu 4 Fri 5 Sat 6 S…" at bounding box center [669, 363] width 1339 height 502
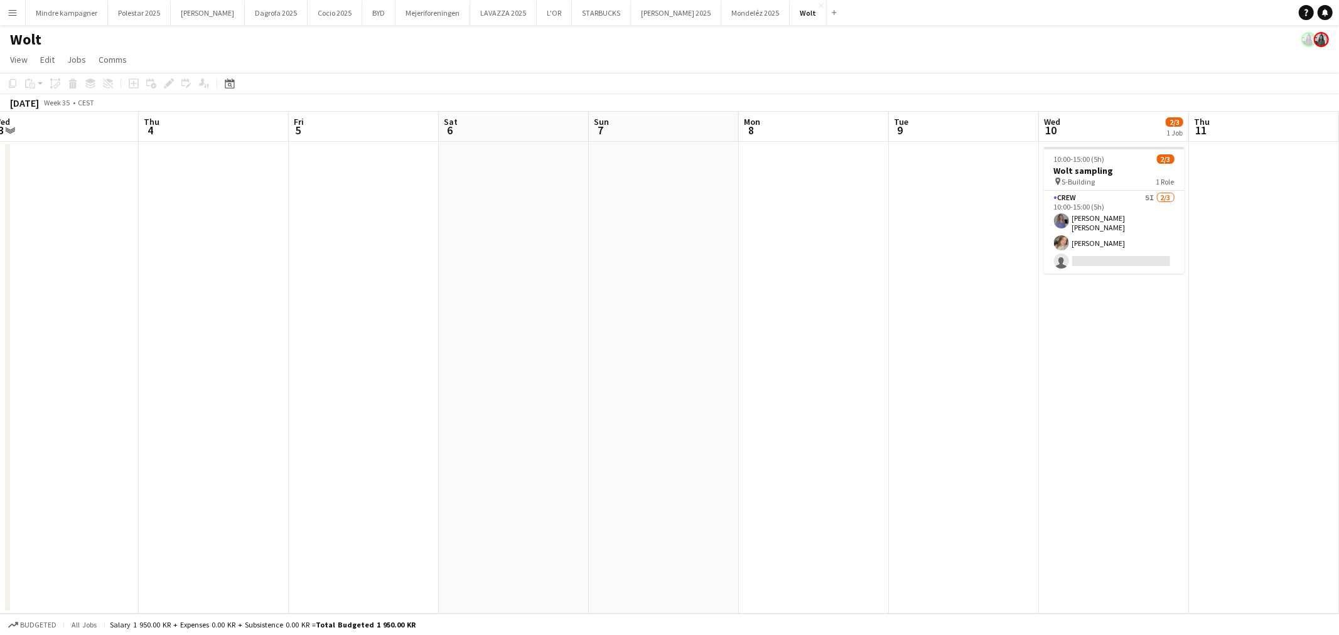
drag, startPoint x: 971, startPoint y: 428, endPoint x: 318, endPoint y: 403, distance: 652.7
click at [320, 403] on app-calendar-viewport "Mon 1 Tue 2 Wed 3 Thu 4 Fri 5 Sat 6 Sun 7 Mon 8 Tue 9 Wed 10 2/3 1 Job Thu 11 F…" at bounding box center [669, 363] width 1339 height 502
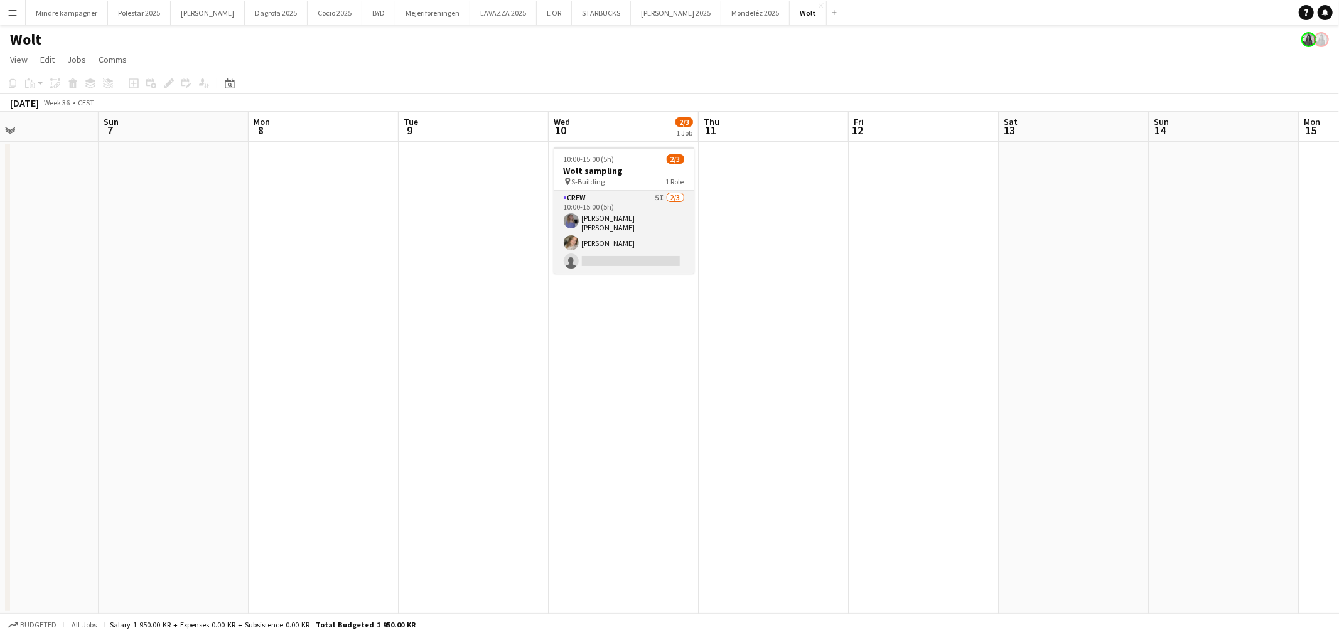
click at [643, 253] on app-card-role "Crew 5I 2/3 10:00-15:00 (5h) Astrid Novrup Nørgaard Michela Christensen single-…" at bounding box center [624, 232] width 141 height 83
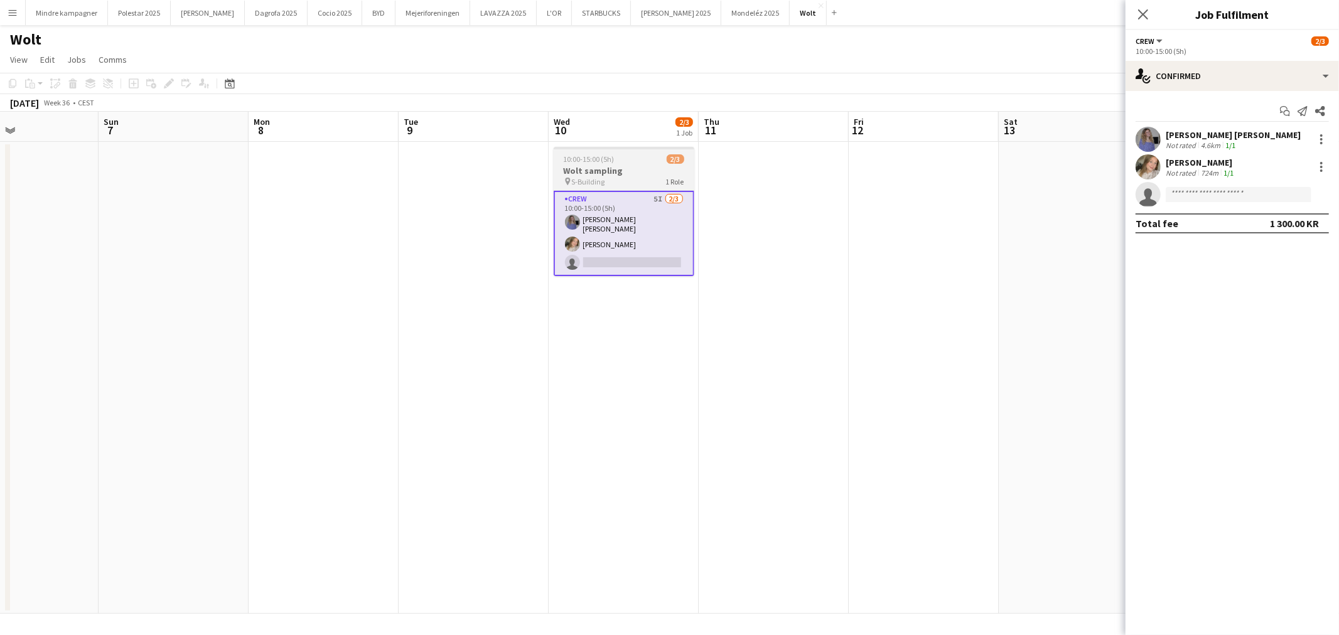
click at [635, 173] on h3 "Wolt sampling" at bounding box center [624, 170] width 141 height 11
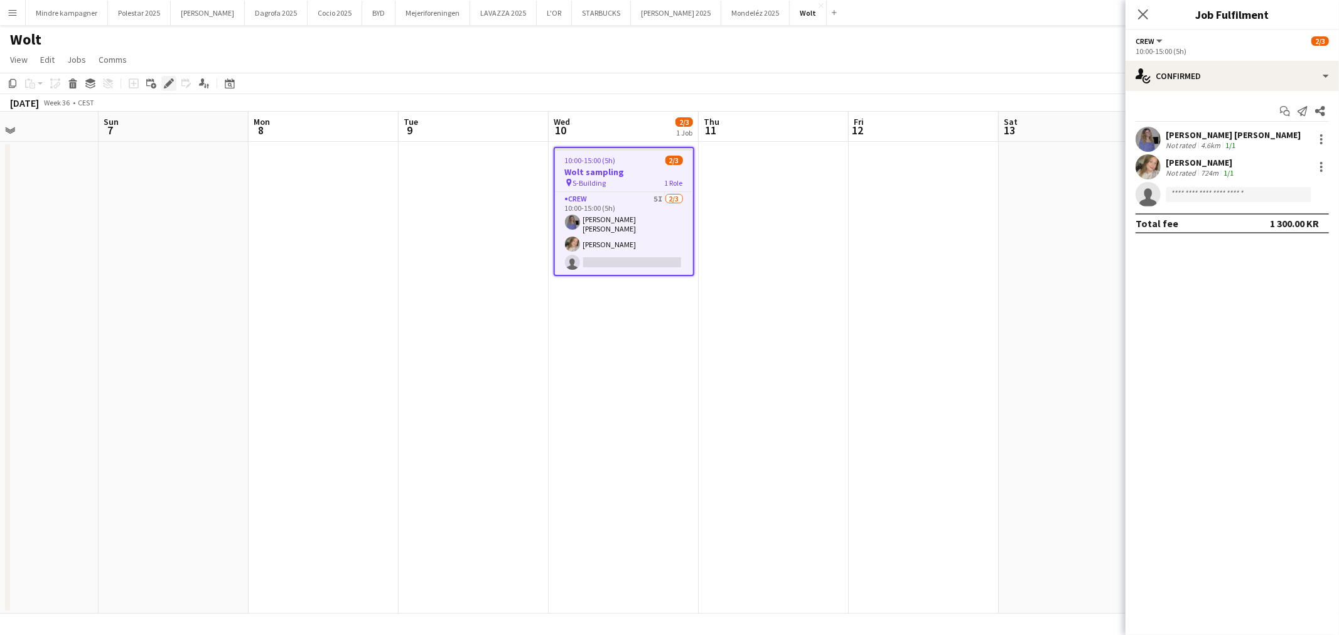
click at [169, 82] on icon at bounding box center [168, 83] width 7 height 7
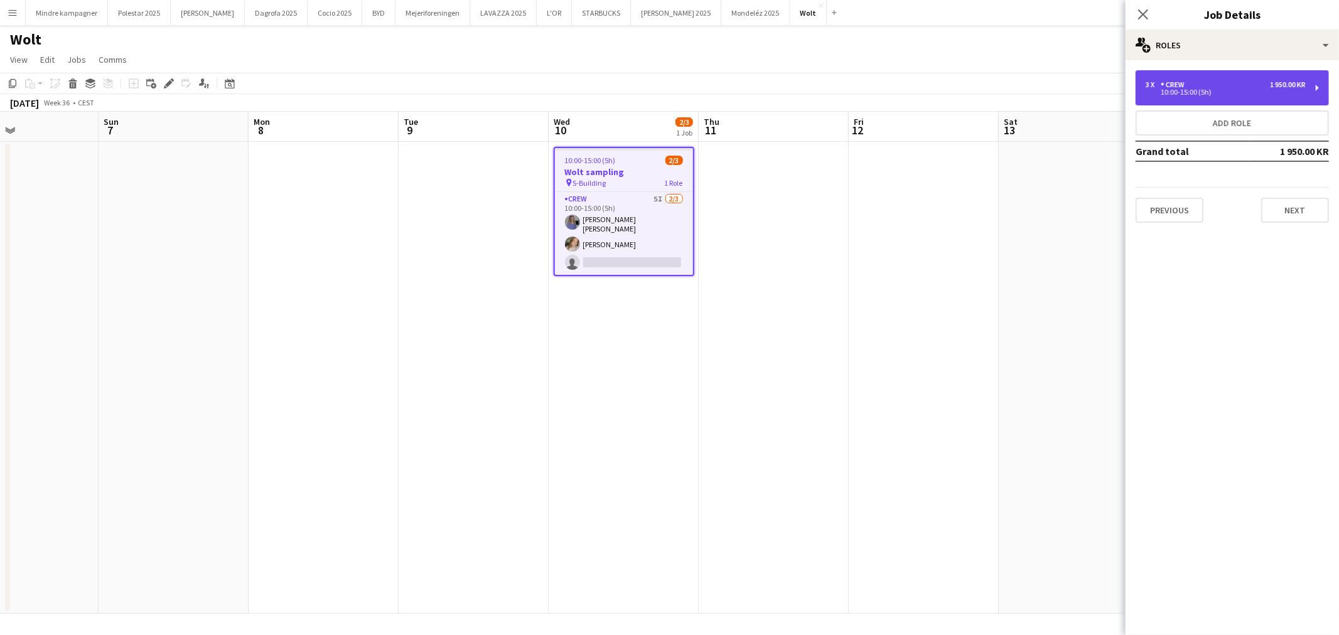
click at [1213, 87] on div "3 x Crew 1 950.00 KR" at bounding box center [1226, 84] width 160 height 9
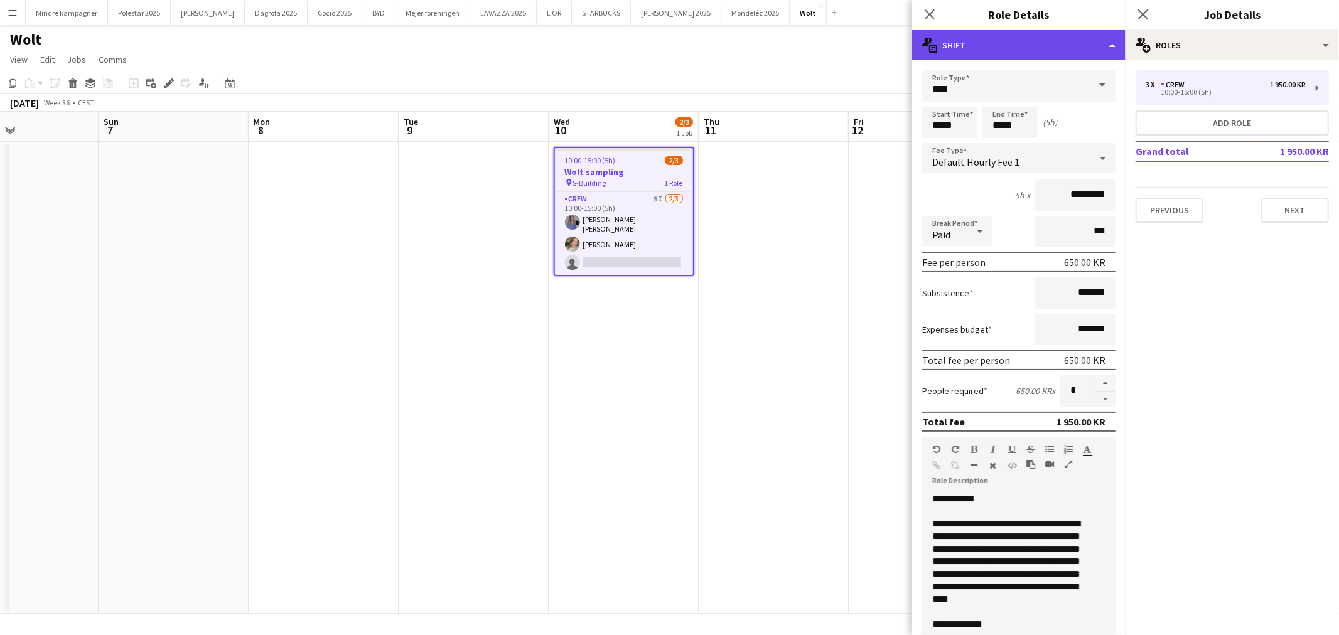
click at [970, 55] on div "multiple-actions-text Shift" at bounding box center [1018, 45] width 213 height 30
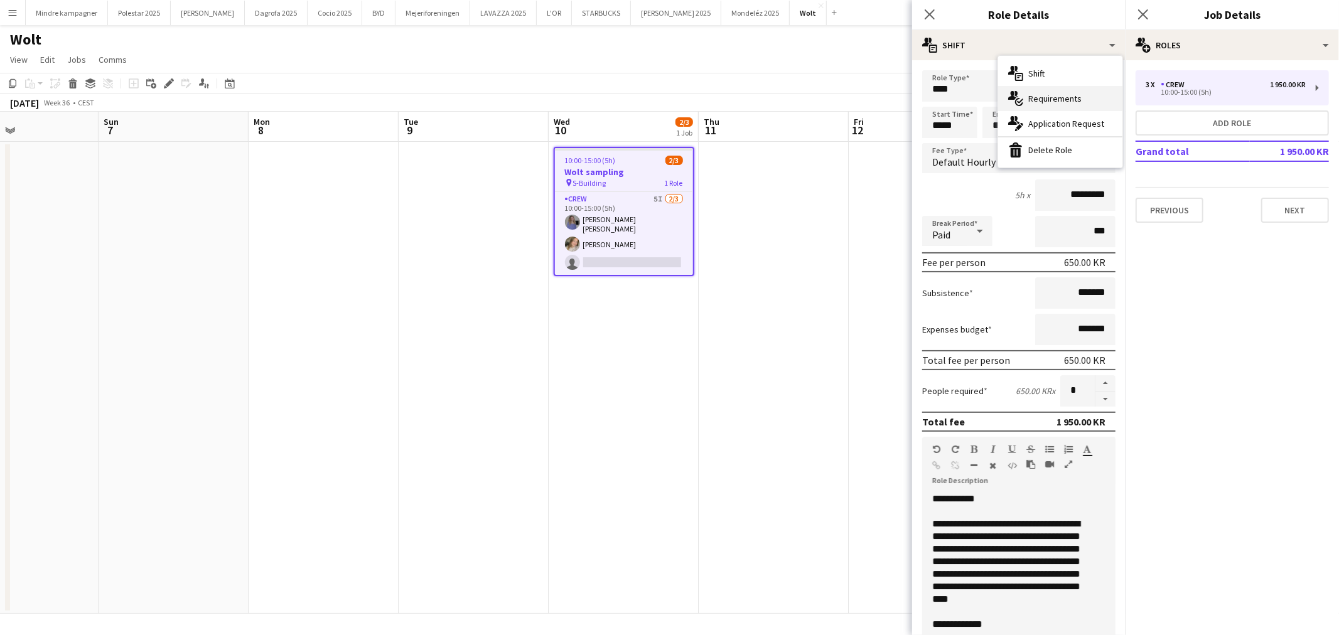
click at [1039, 99] on div "multiple-actions-check-2 Requirements" at bounding box center [1060, 98] width 124 height 25
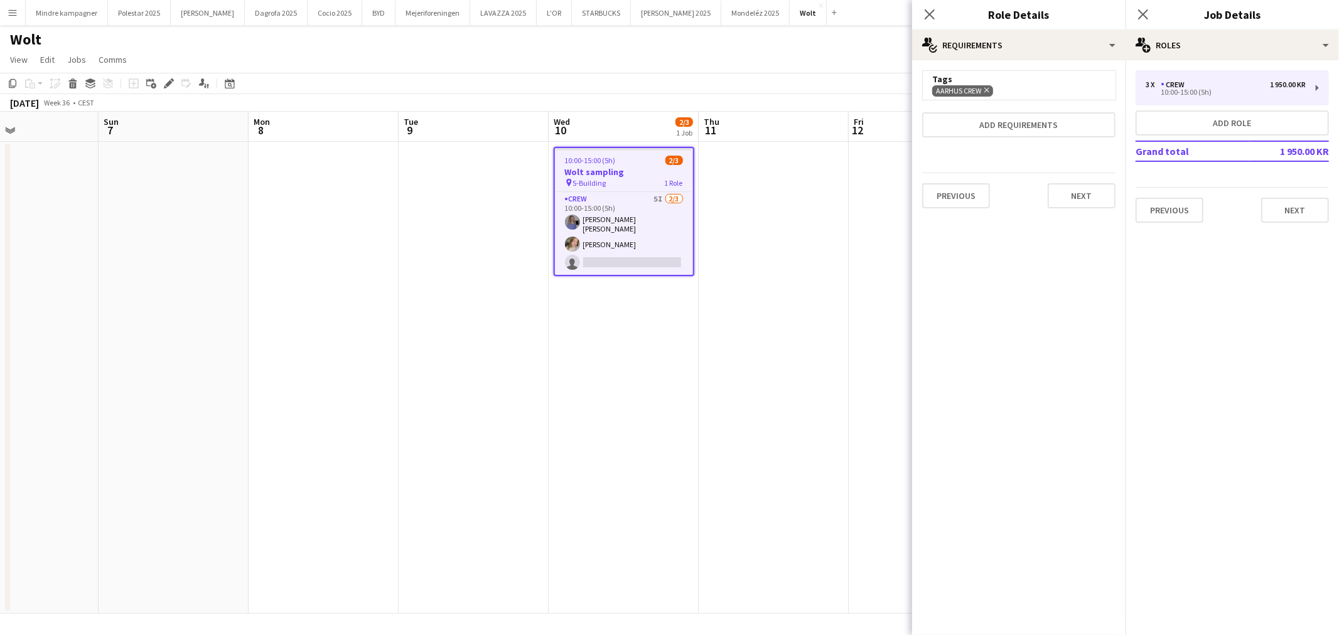
click at [767, 342] on app-date-cell at bounding box center [774, 378] width 150 height 472
